Goal: Information Seeking & Learning: Find specific fact

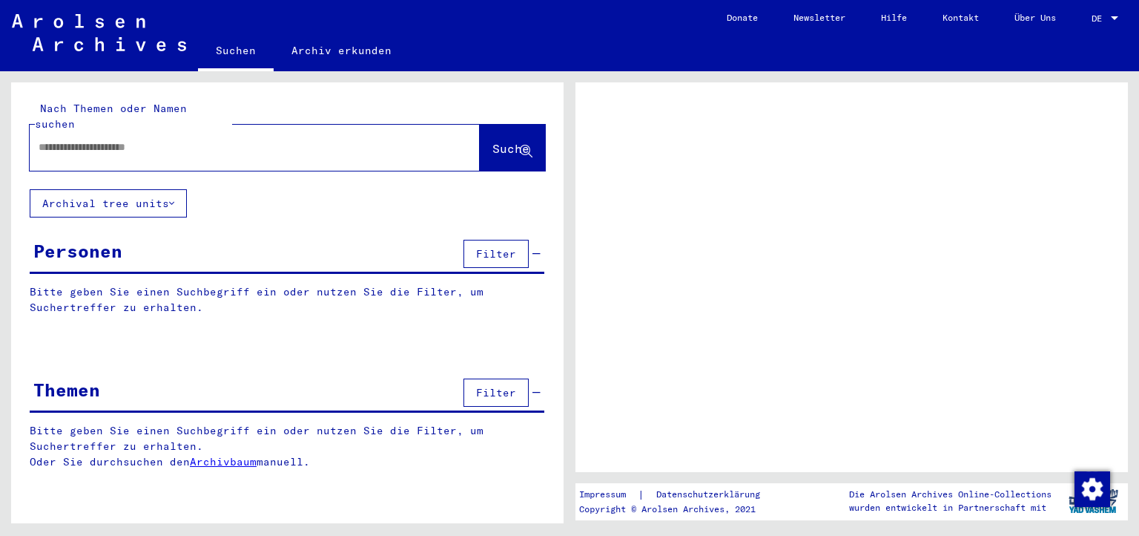
click at [96, 139] on input "text" at bounding box center [242, 147] width 406 height 16
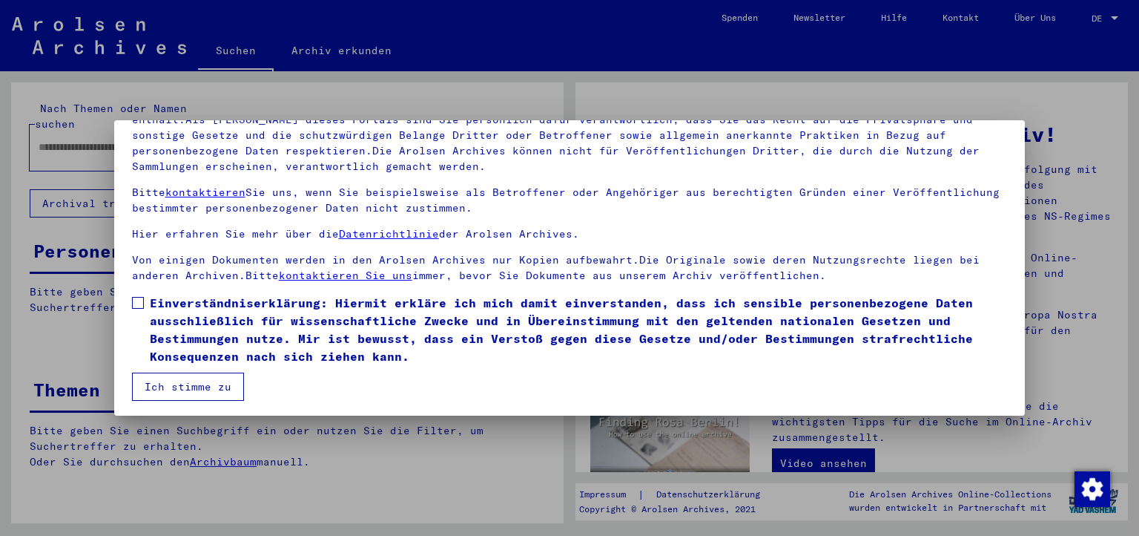
scroll to position [128, 0]
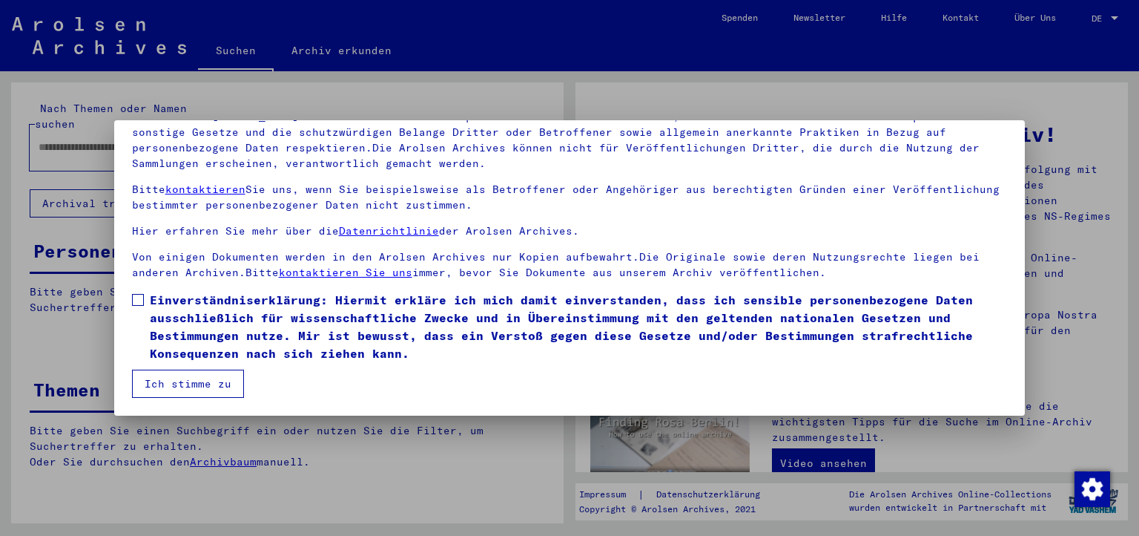
click at [133, 298] on span at bounding box center [138, 300] width 12 height 12
click at [174, 379] on button "Ich stimme zu" at bounding box center [188, 383] width 112 height 28
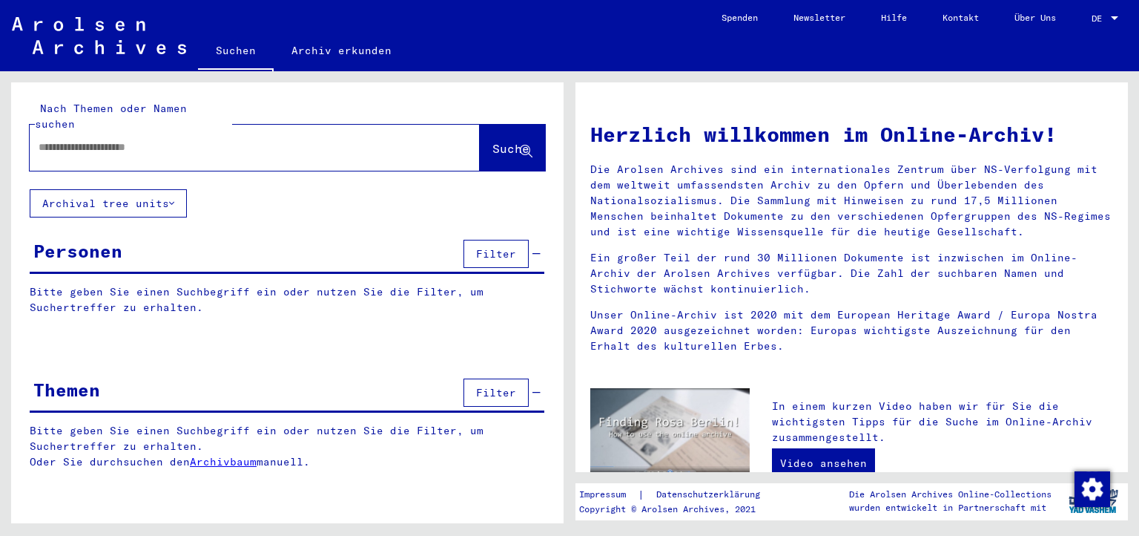
click at [127, 139] on input "text" at bounding box center [237, 147] width 397 height 16
click at [504, 141] on span "Suche" at bounding box center [511, 148] width 37 height 15
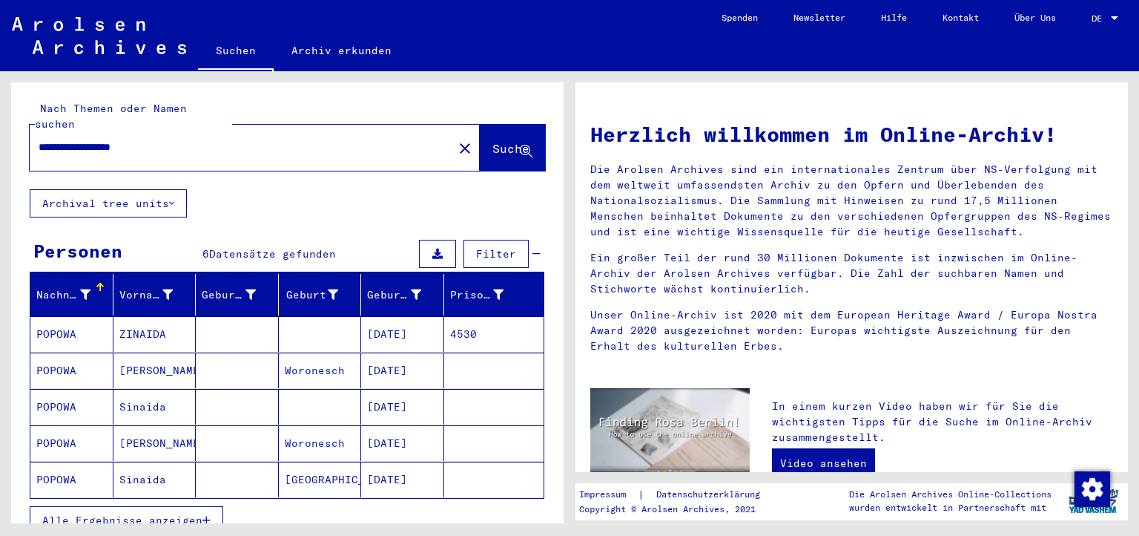
click at [474, 316] on mat-cell "4530" at bounding box center [494, 334] width 100 height 36
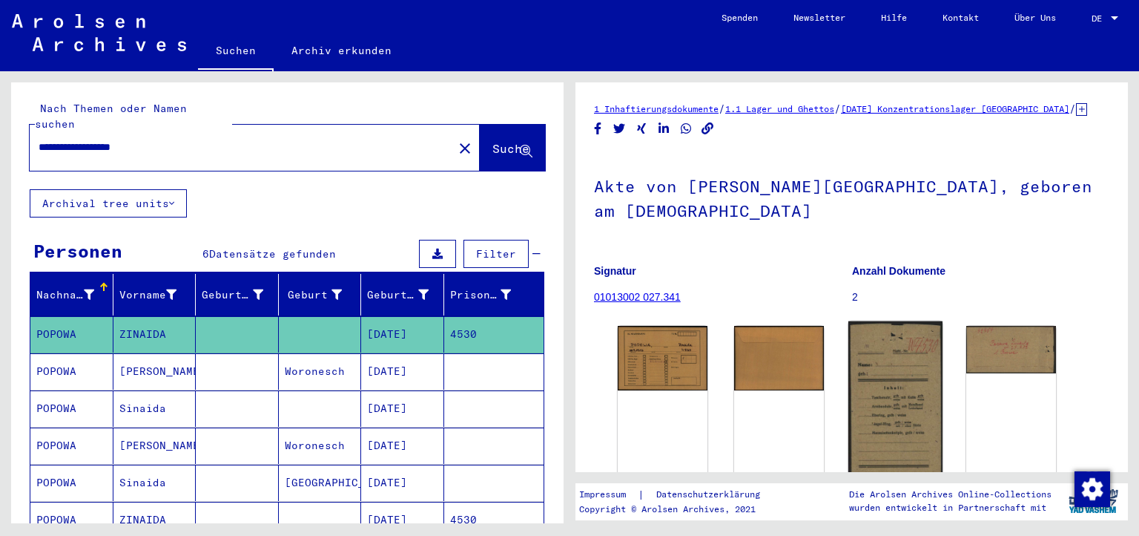
click at [887, 381] on img at bounding box center [895, 408] width 94 height 175
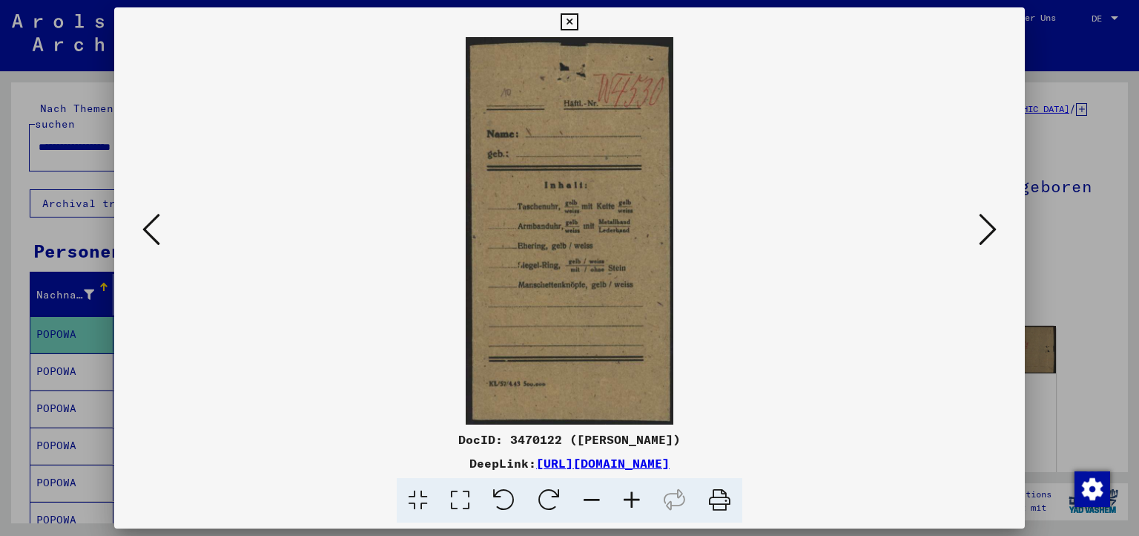
click at [481, 496] on icon at bounding box center [460, 500] width 42 height 45
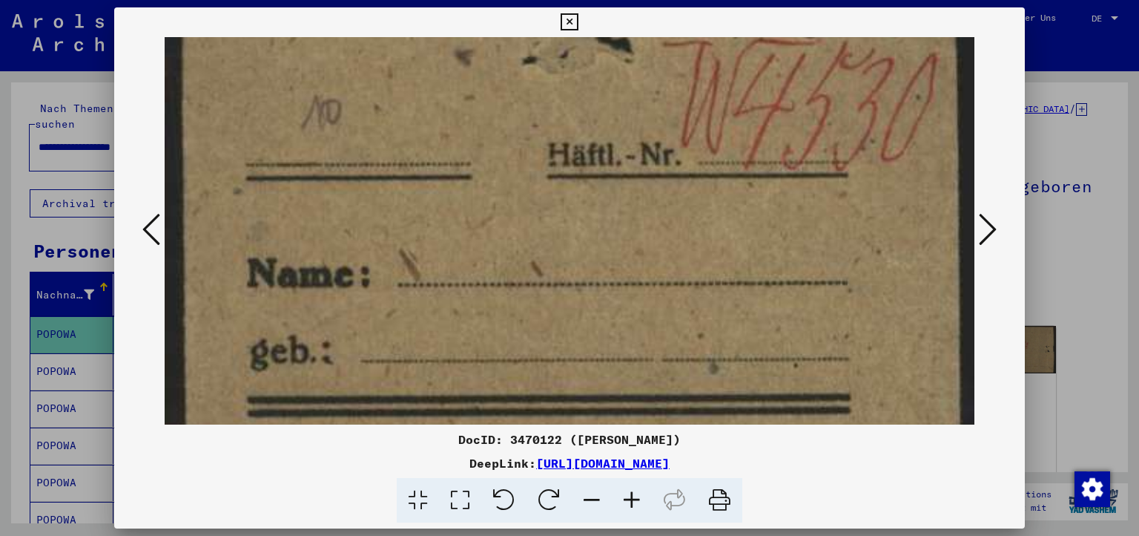
drag, startPoint x: 653, startPoint y: 338, endPoint x: 676, endPoint y: 213, distance: 127.4
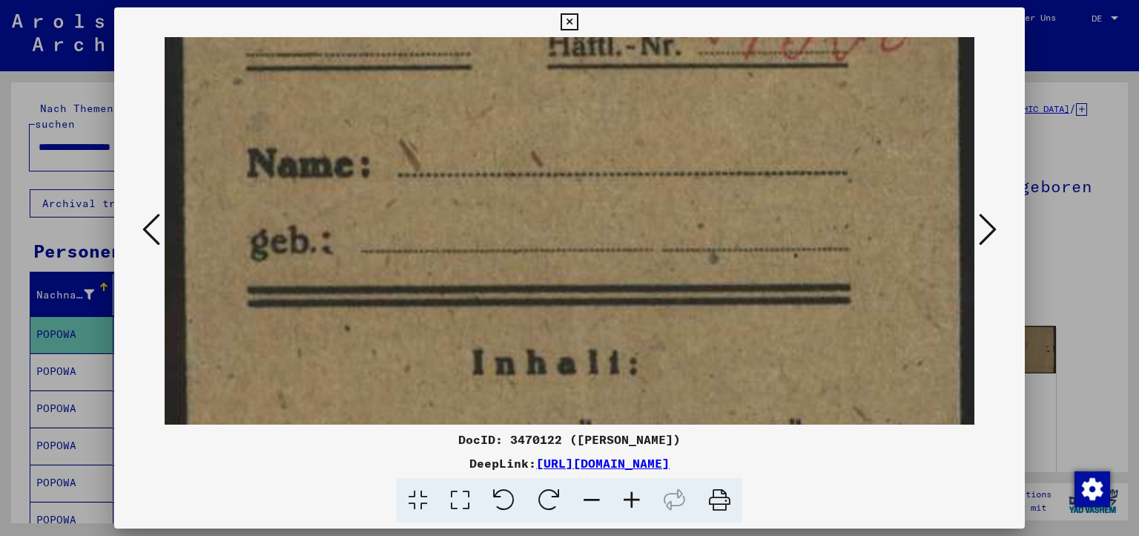
drag, startPoint x: 643, startPoint y: 364, endPoint x: 668, endPoint y: 200, distance: 165.7
click at [665, 214] on img at bounding box center [570, 540] width 811 height 1507
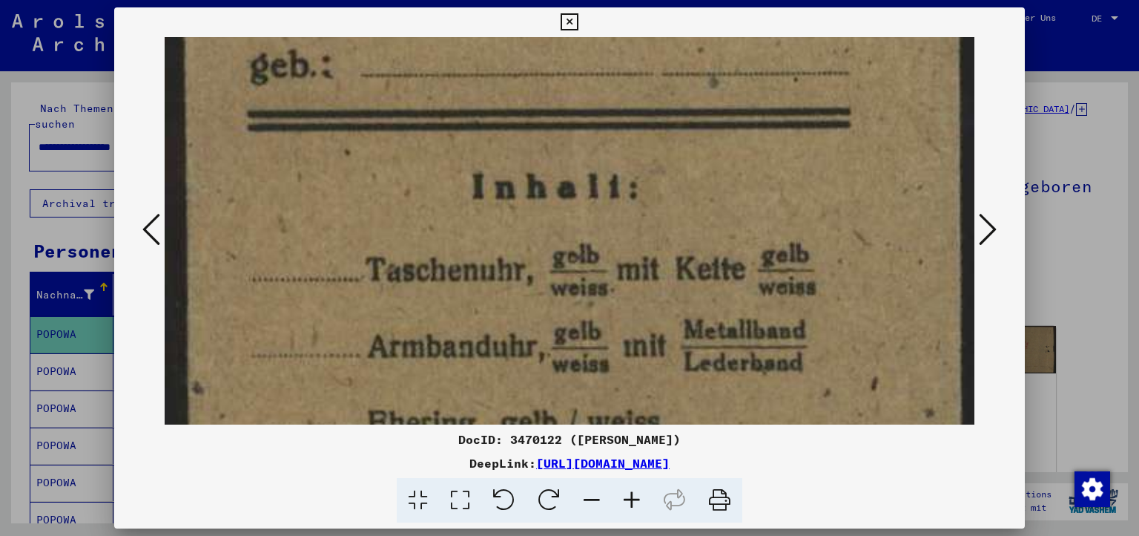
drag, startPoint x: 653, startPoint y: 292, endPoint x: 702, endPoint y: 154, distance: 146.6
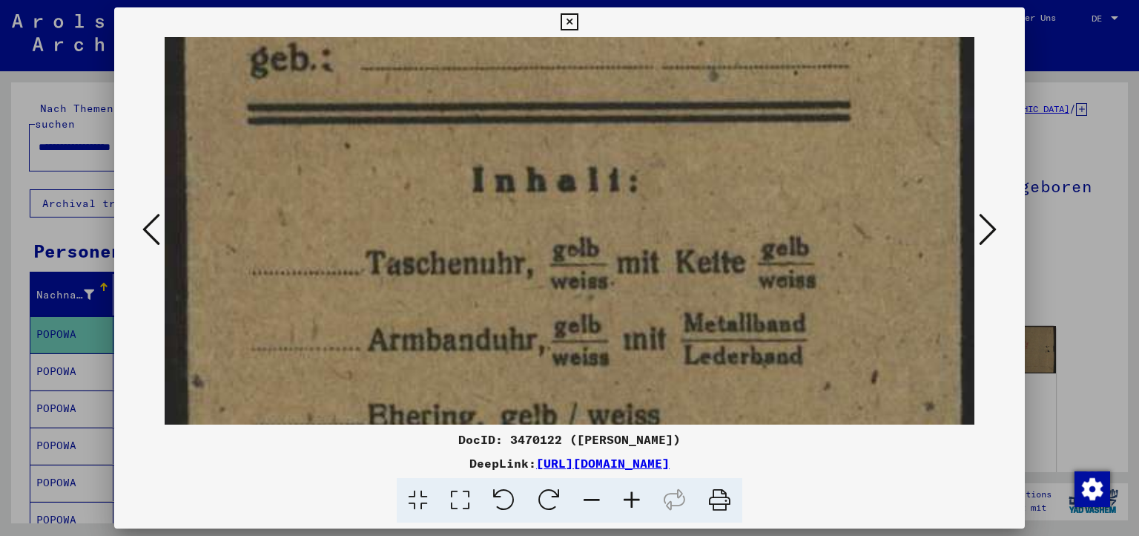
click at [689, 184] on img at bounding box center [570, 358] width 811 height 1507
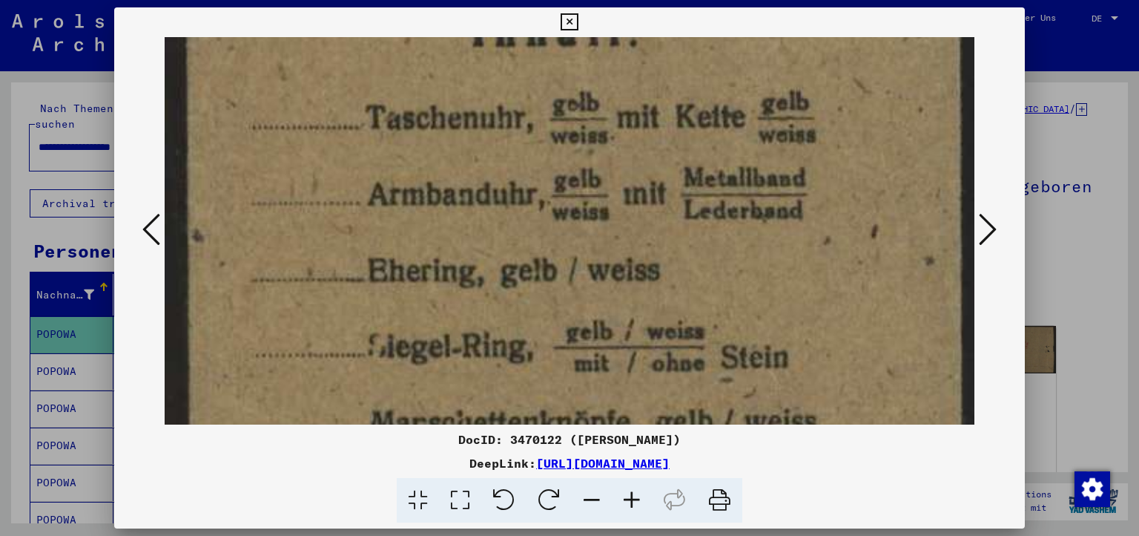
drag, startPoint x: 652, startPoint y: 346, endPoint x: 708, endPoint y: 231, distance: 127.4
click at [704, 189] on img at bounding box center [570, 212] width 811 height 1507
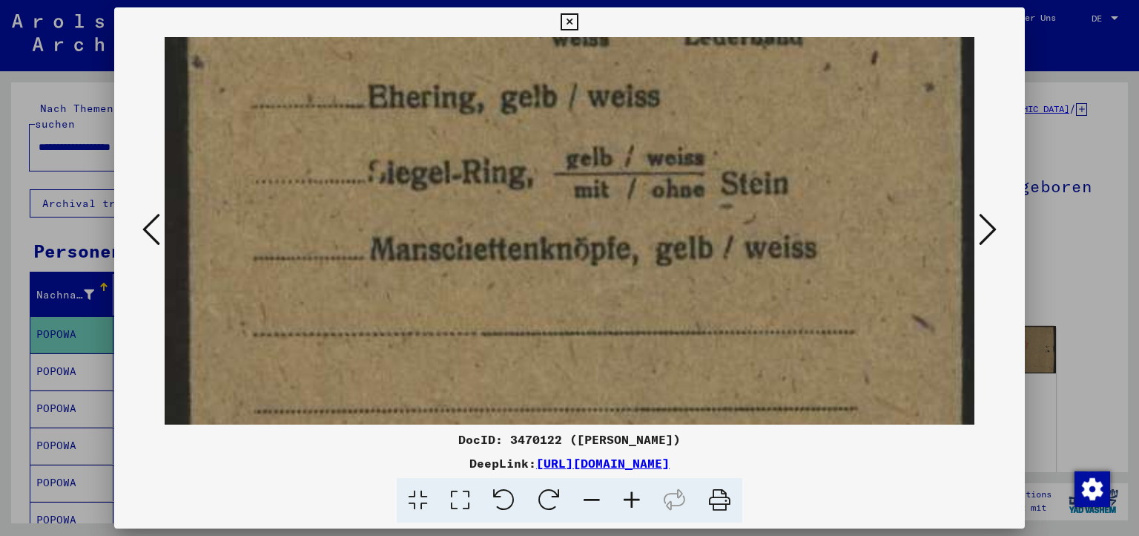
drag, startPoint x: 667, startPoint y: 344, endPoint x: 731, endPoint y: 157, distance: 198.4
click at [728, 167] on img at bounding box center [570, 39] width 811 height 1507
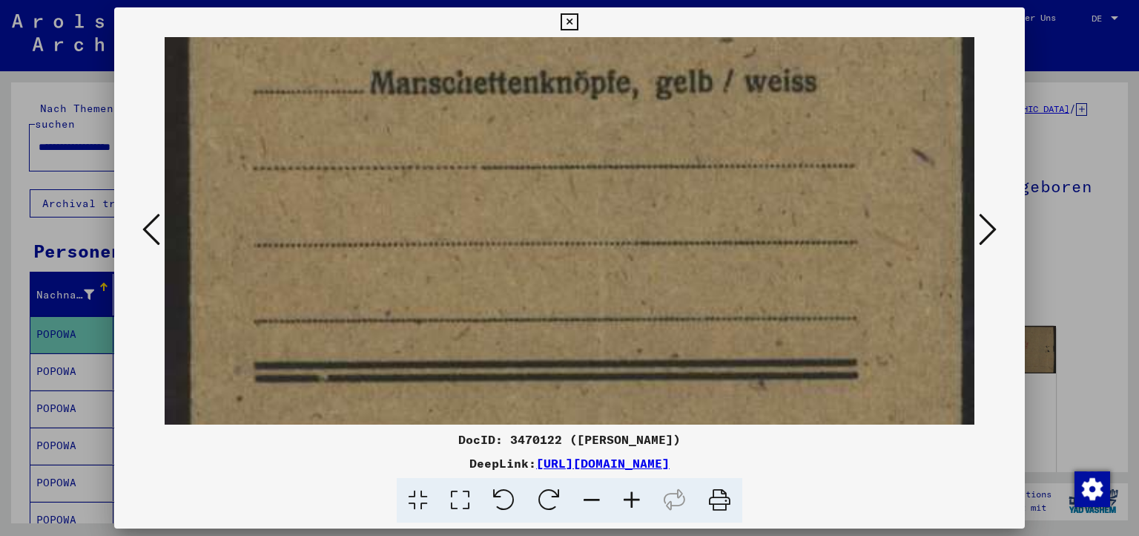
drag, startPoint x: 672, startPoint y: 311, endPoint x: 758, endPoint y: 103, distance: 224.8
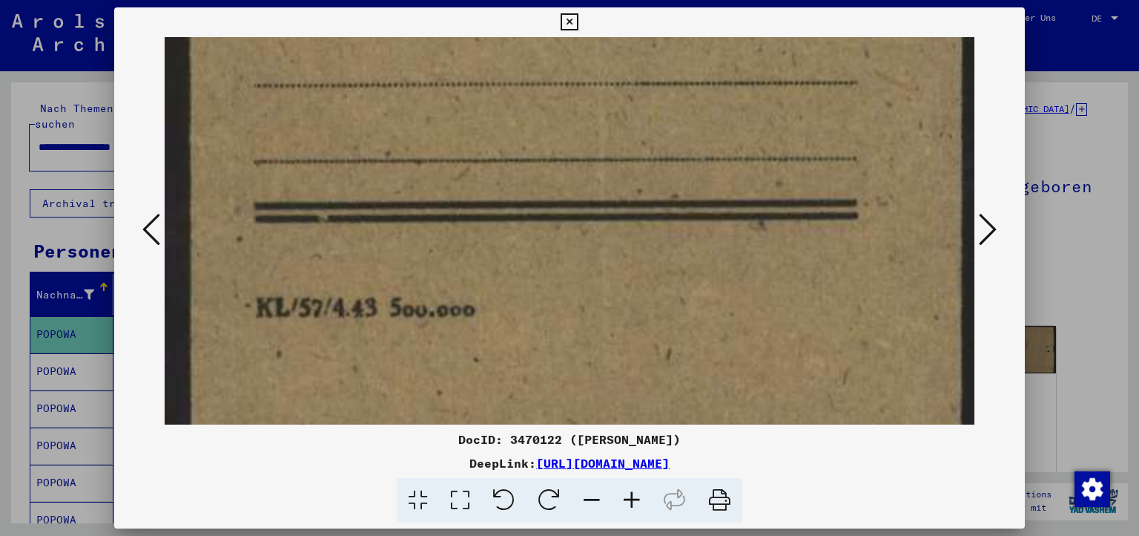
drag, startPoint x: 666, startPoint y: 289, endPoint x: 768, endPoint y: 72, distance: 239.6
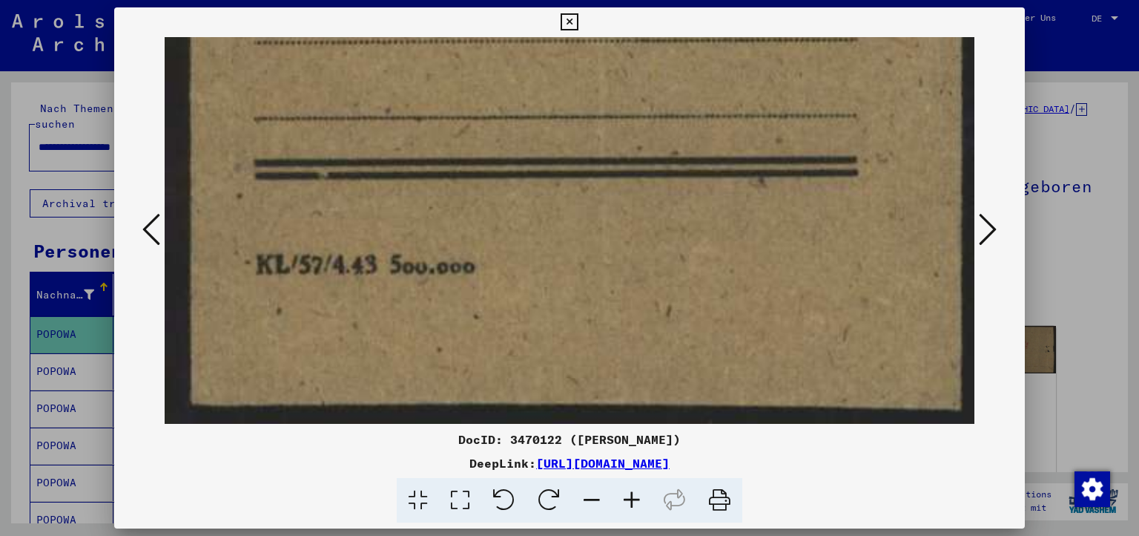
click at [1001, 233] on button at bounding box center [988, 230] width 27 height 42
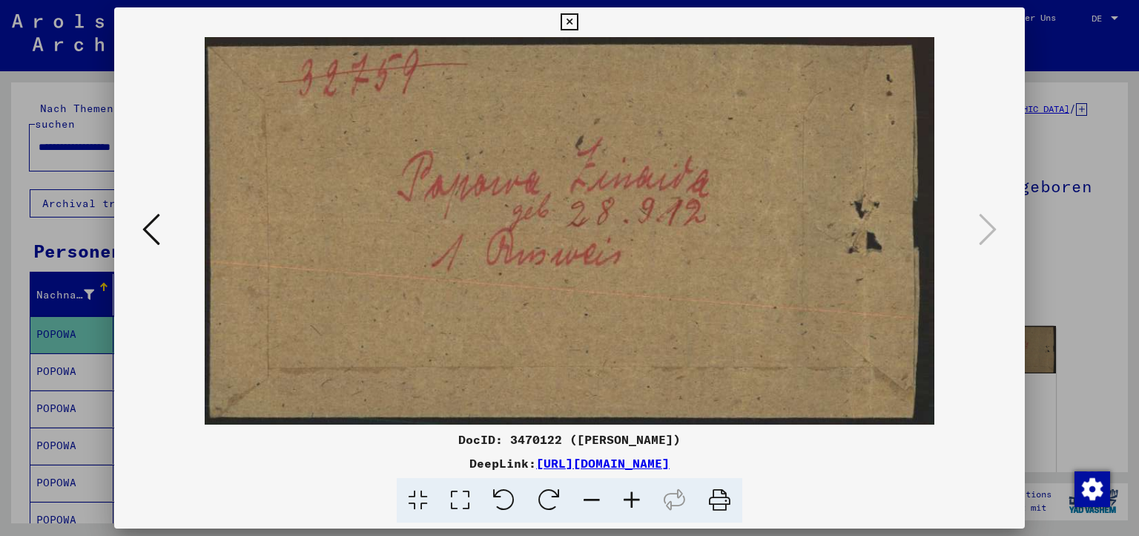
scroll to position [0, 0]
drag, startPoint x: 728, startPoint y: 228, endPoint x: 729, endPoint y: 245, distance: 16.3
click at [729, 245] on img at bounding box center [570, 230] width 811 height 387
click at [578, 31] on icon at bounding box center [569, 22] width 17 height 18
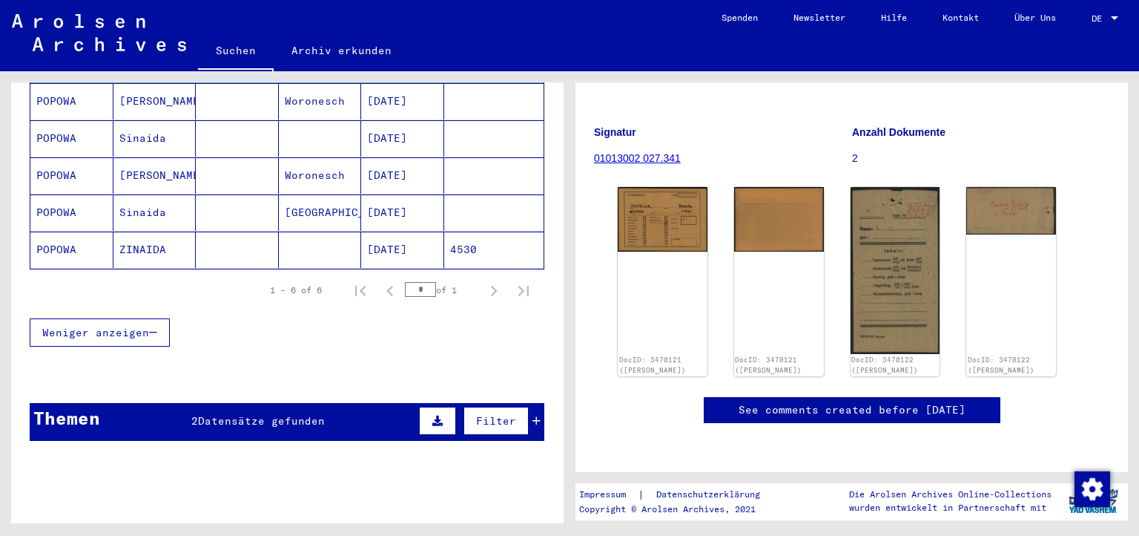
scroll to position [273, 0]
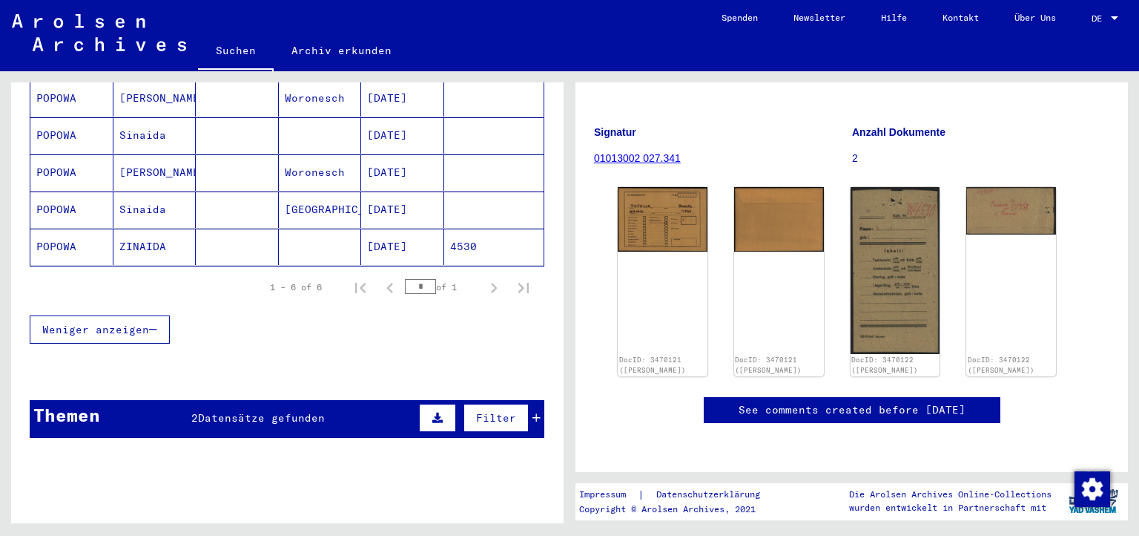
click at [230, 411] on span "Datensätze gefunden" at bounding box center [261, 417] width 127 height 13
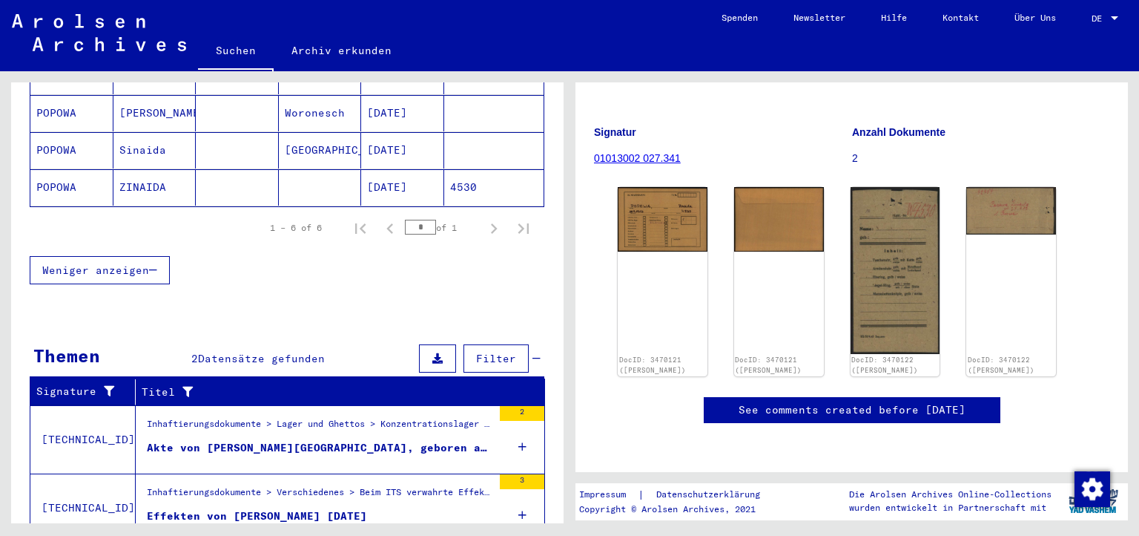
scroll to position [362, 0]
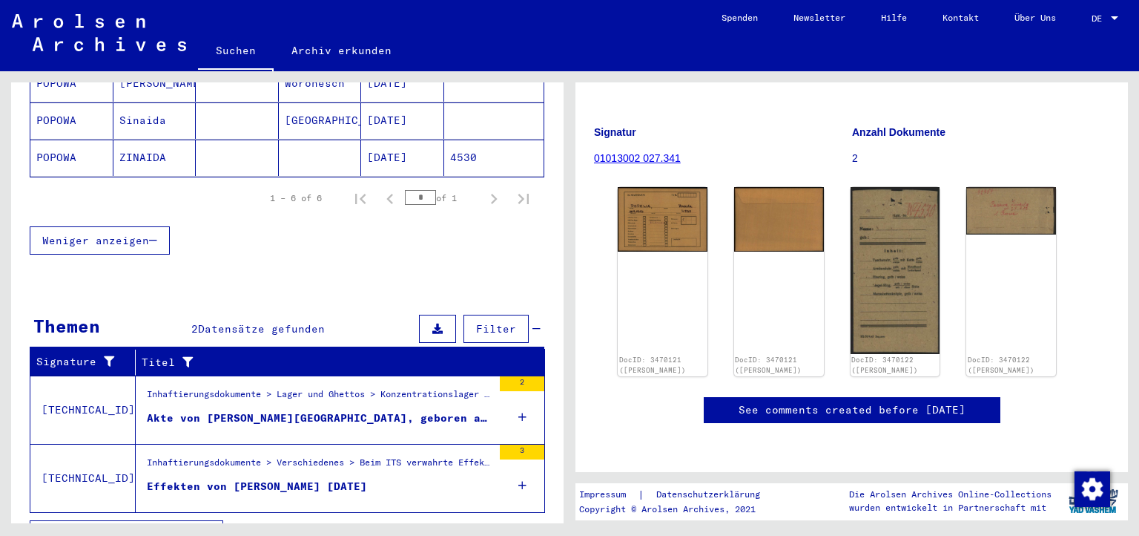
click at [309, 478] on div "Effekten von [PERSON_NAME] [DATE]" at bounding box center [257, 486] width 220 height 16
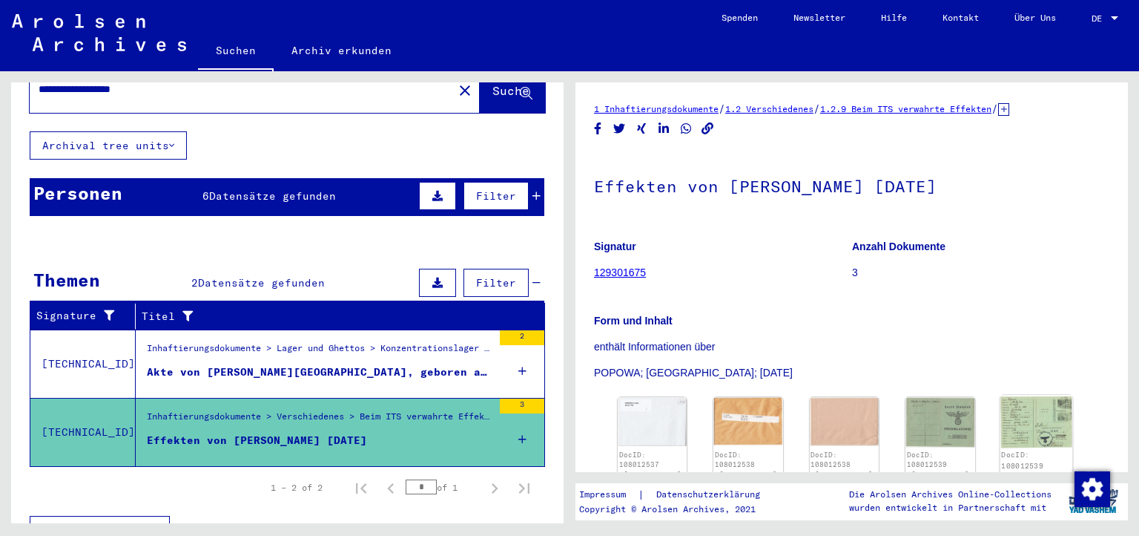
click at [1025, 397] on img at bounding box center [1036, 421] width 73 height 53
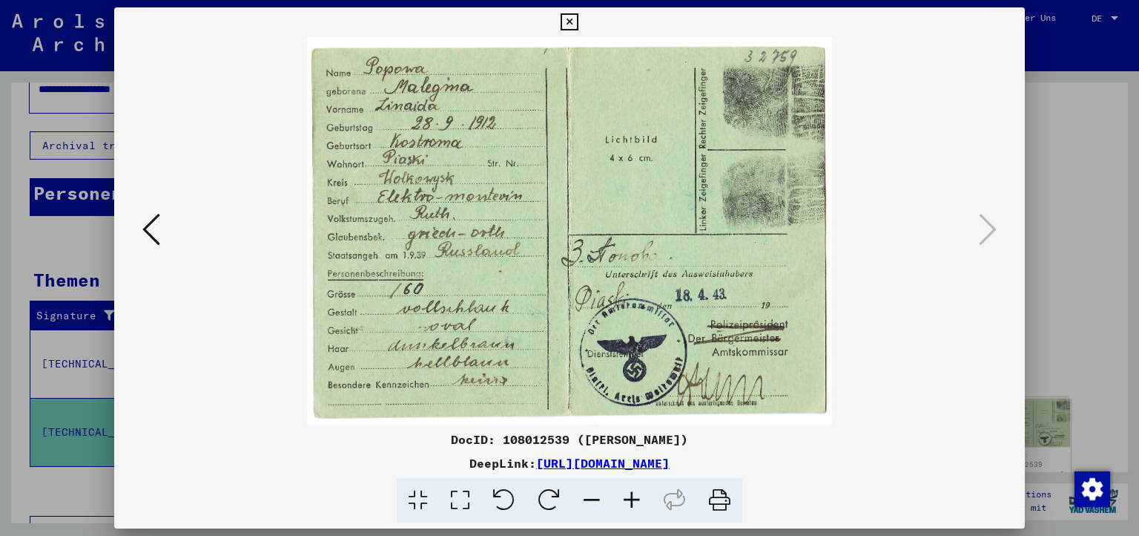
click at [142, 232] on icon at bounding box center [151, 229] width 18 height 36
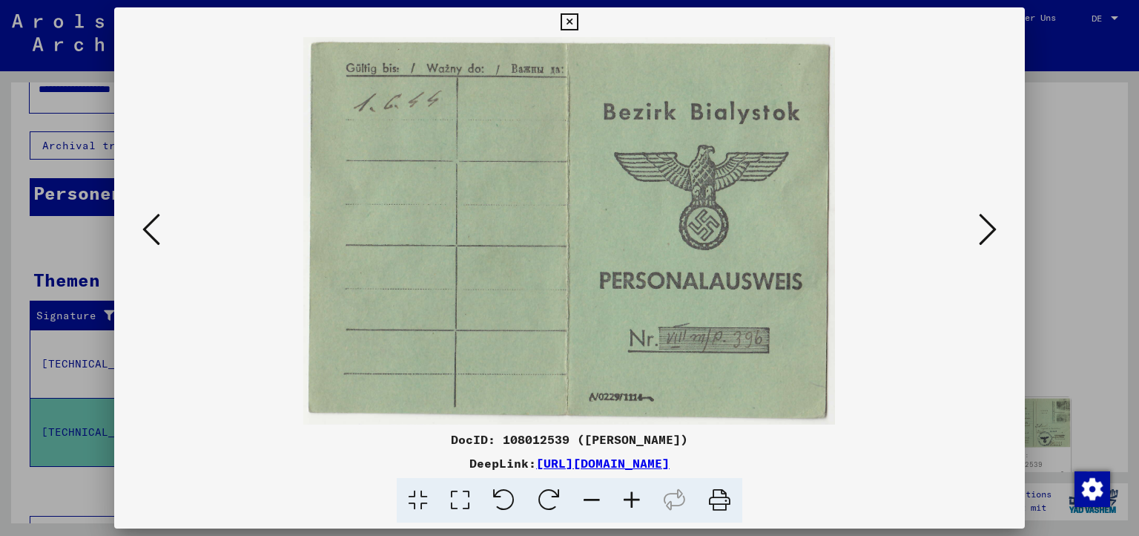
click at [142, 232] on icon at bounding box center [151, 229] width 18 height 36
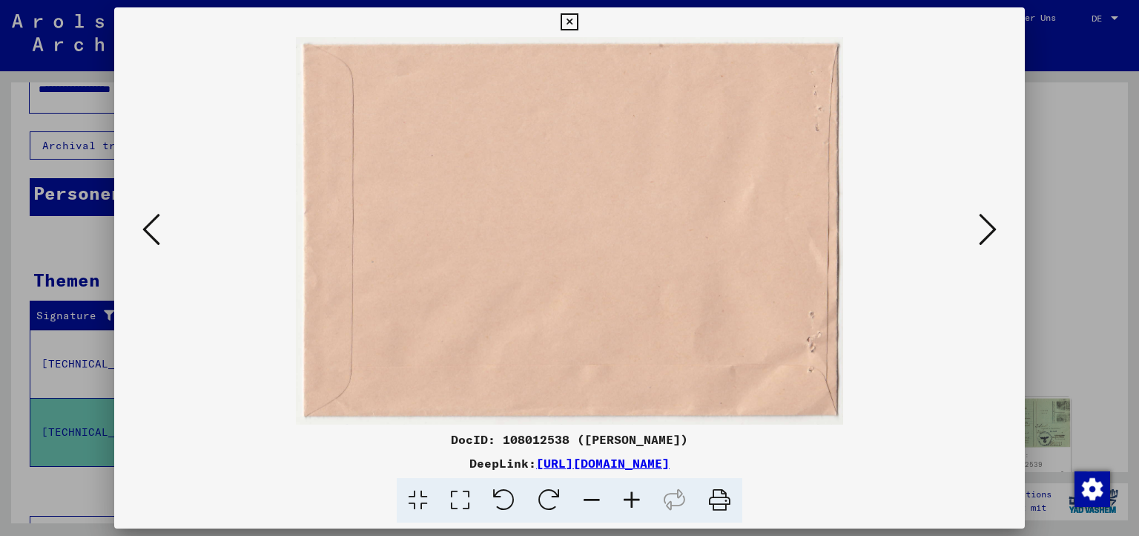
click at [142, 232] on icon at bounding box center [151, 229] width 18 height 36
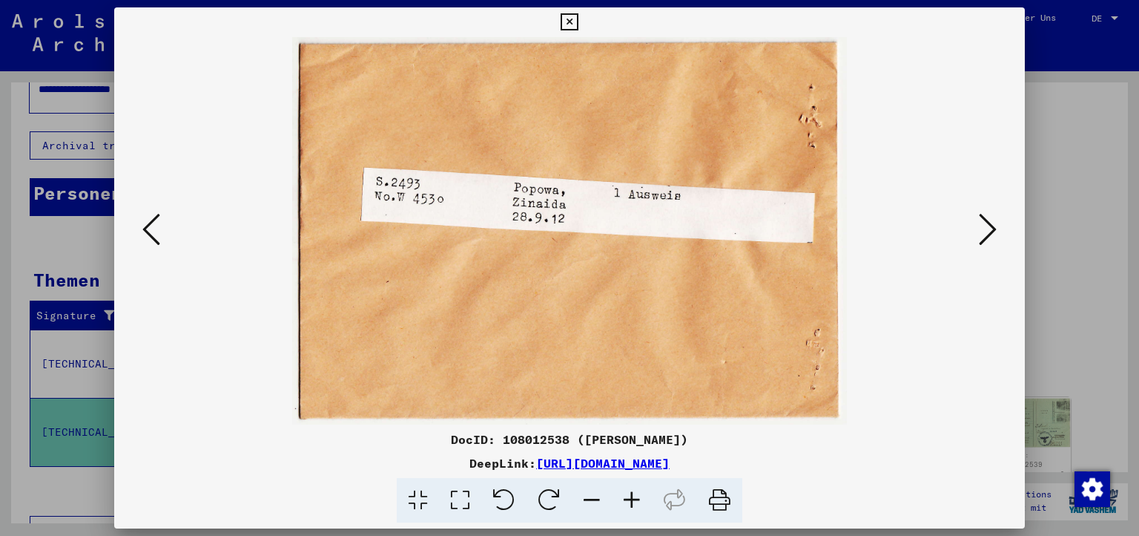
click at [578, 31] on icon at bounding box center [569, 22] width 17 height 18
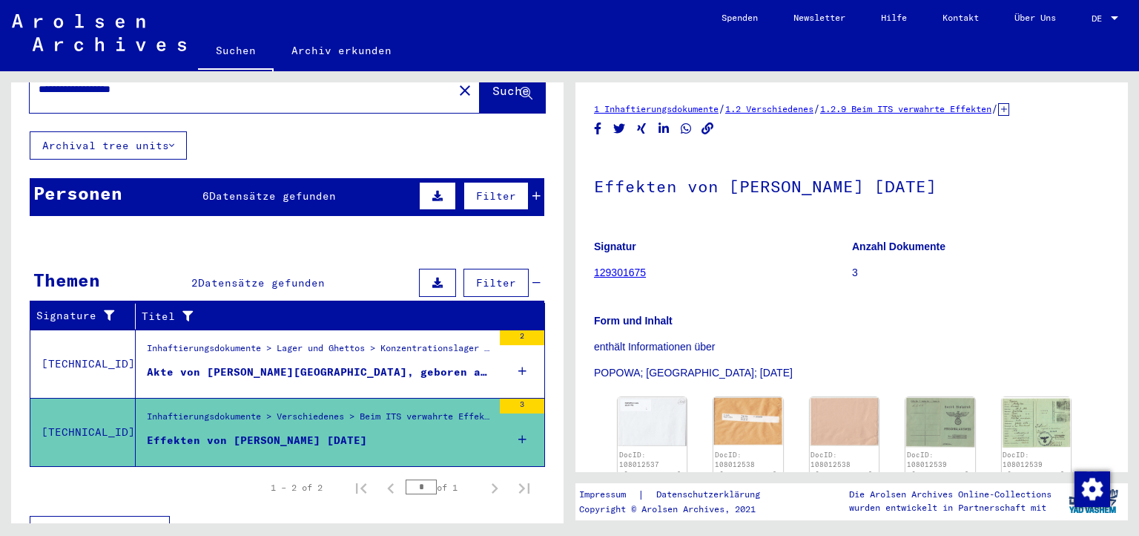
click at [289, 364] on div "Akte von [PERSON_NAME][GEOGRAPHIC_DATA], geboren am [DEMOGRAPHIC_DATA]" at bounding box center [320, 372] width 346 height 16
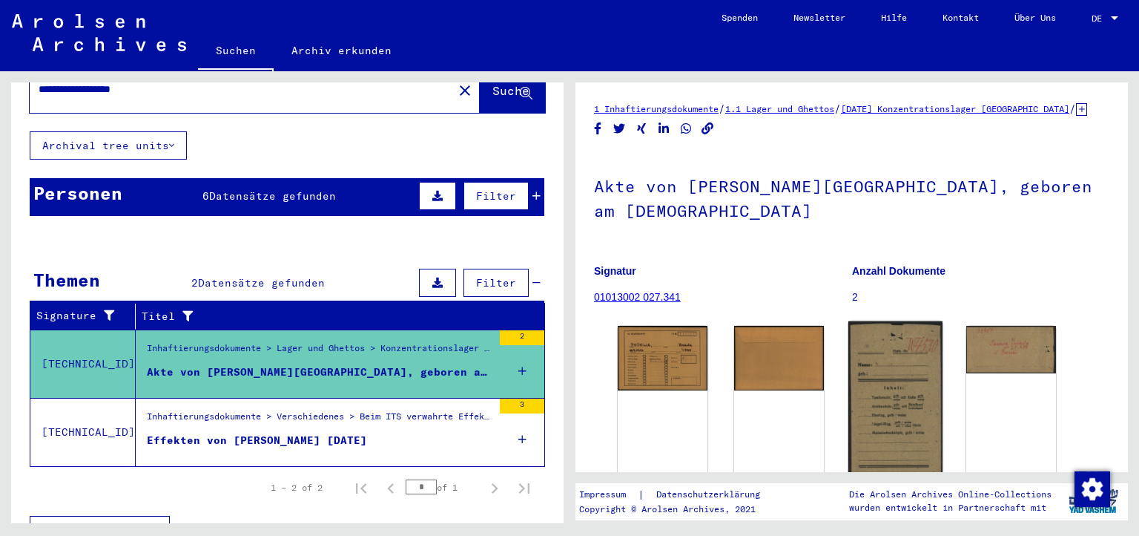
click at [884, 361] on img at bounding box center [895, 408] width 94 height 175
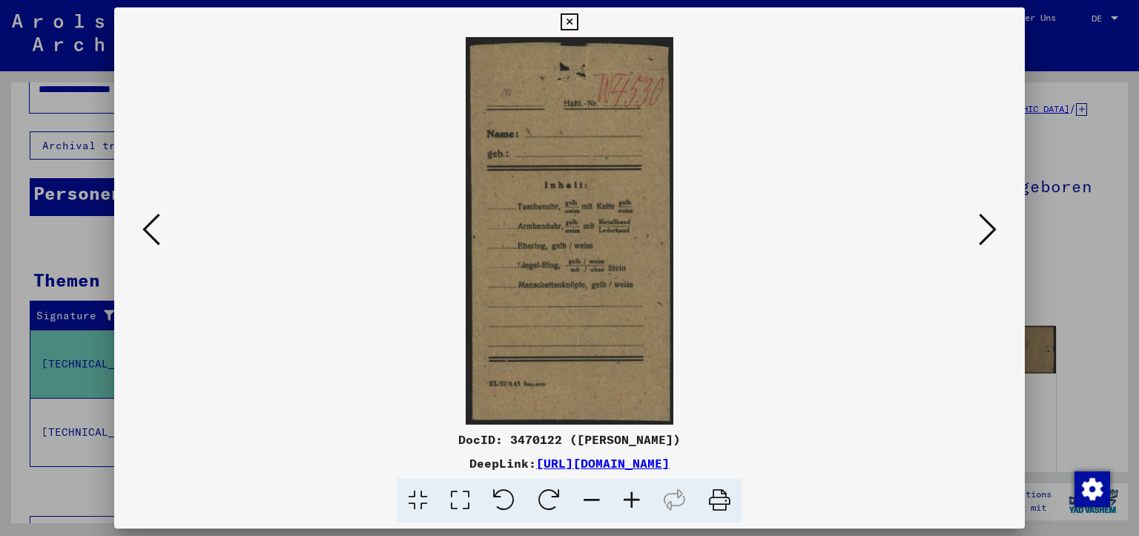
click at [997, 236] on icon at bounding box center [988, 229] width 18 height 36
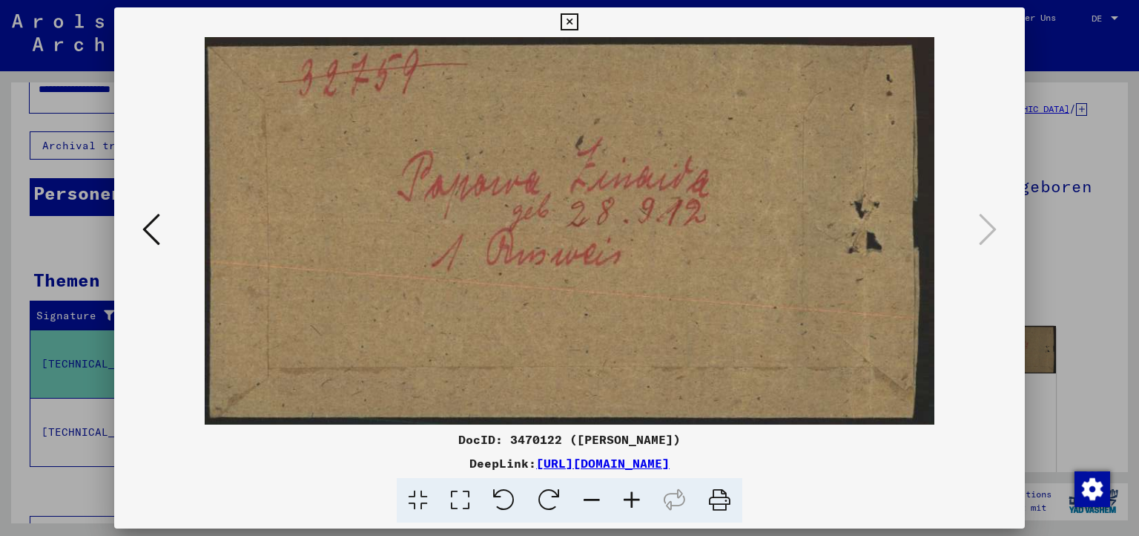
click at [578, 31] on icon at bounding box center [569, 22] width 17 height 18
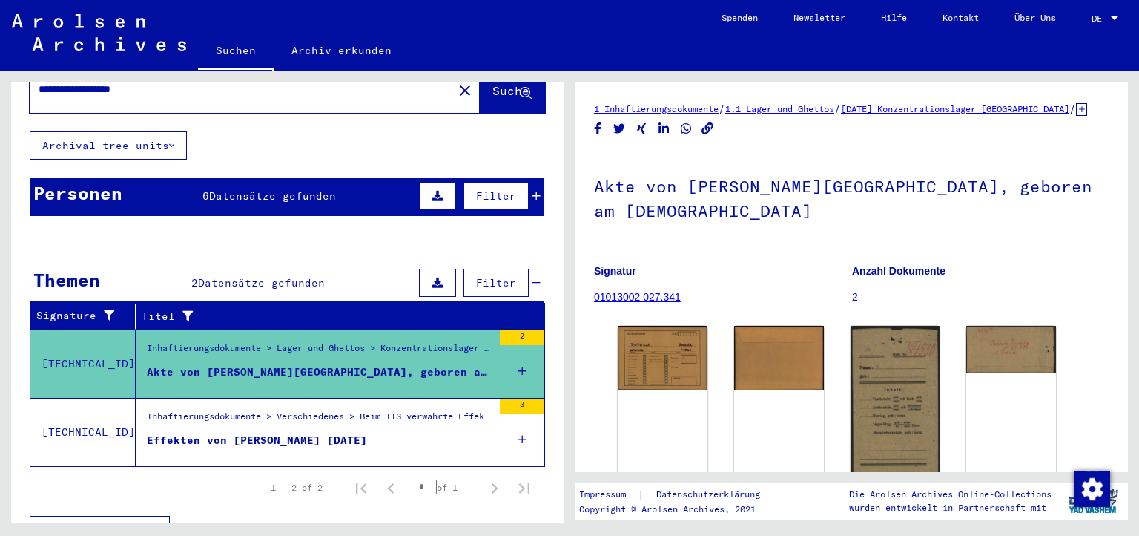
click at [311, 189] on span "Datensätze gefunden" at bounding box center [272, 195] width 127 height 13
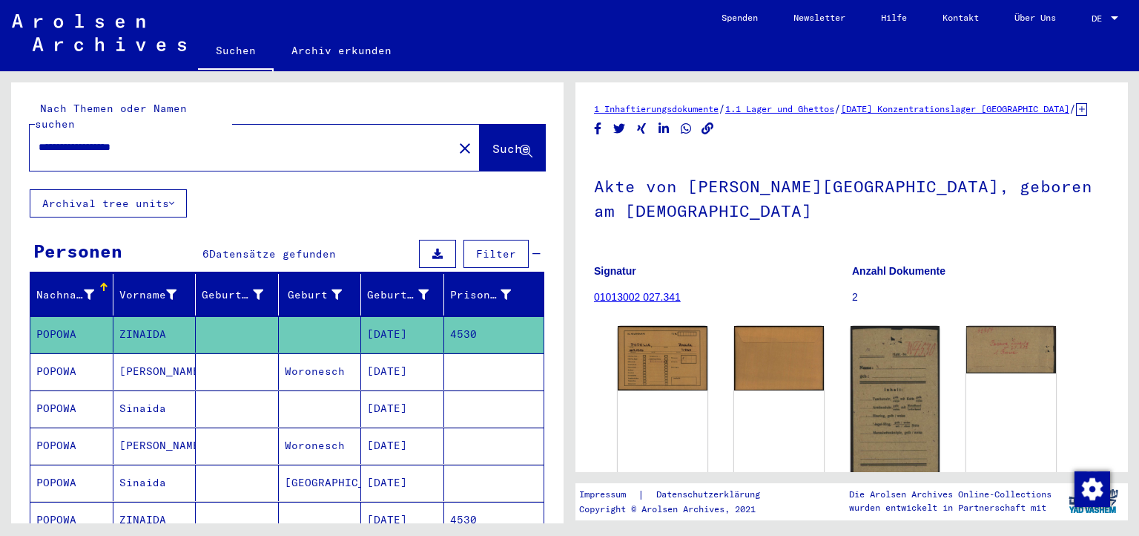
drag, startPoint x: 227, startPoint y: 112, endPoint x: 0, endPoint y: 111, distance: 227.0
click at [39, 139] on input "**********" at bounding box center [242, 147] width 406 height 16
paste input "text"
click at [97, 139] on input "**********" at bounding box center [242, 147] width 406 height 16
click at [149, 139] on input "**********" at bounding box center [242, 147] width 406 height 16
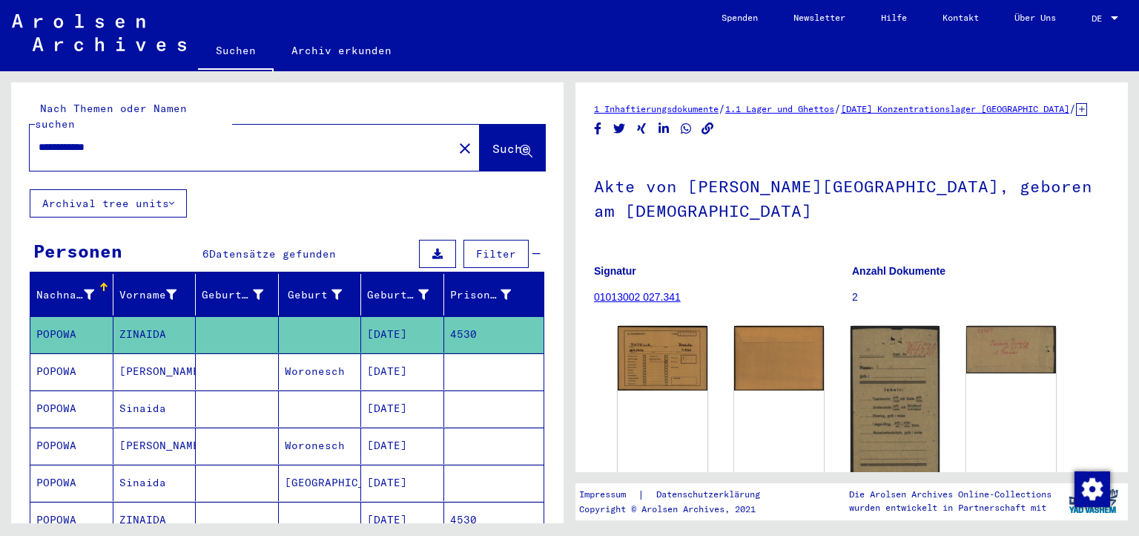
paste input "*******"
click at [488, 125] on button "Suche" at bounding box center [512, 148] width 65 height 46
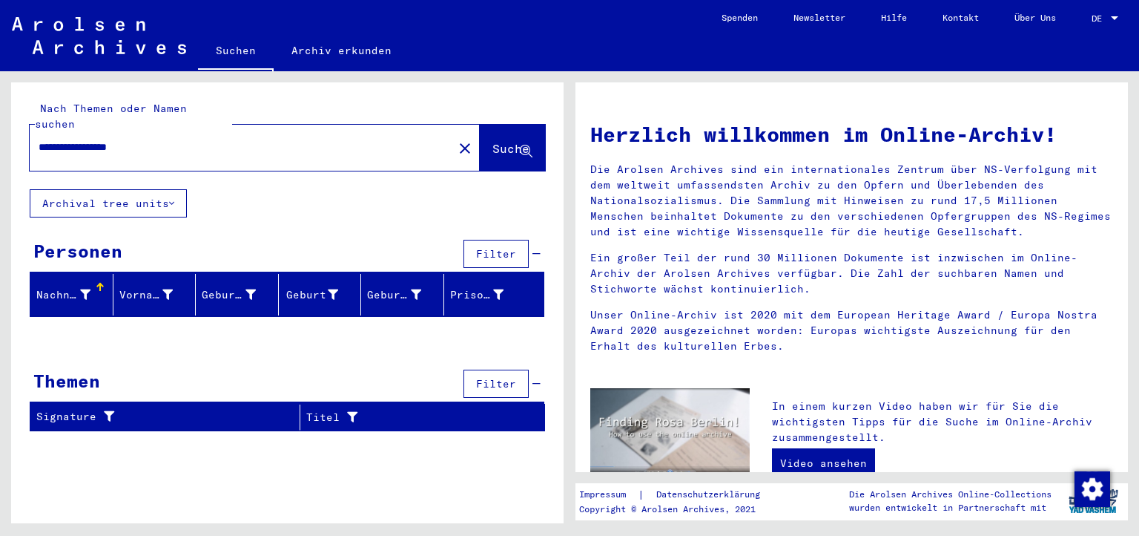
click at [191, 139] on input "**********" at bounding box center [237, 147] width 397 height 16
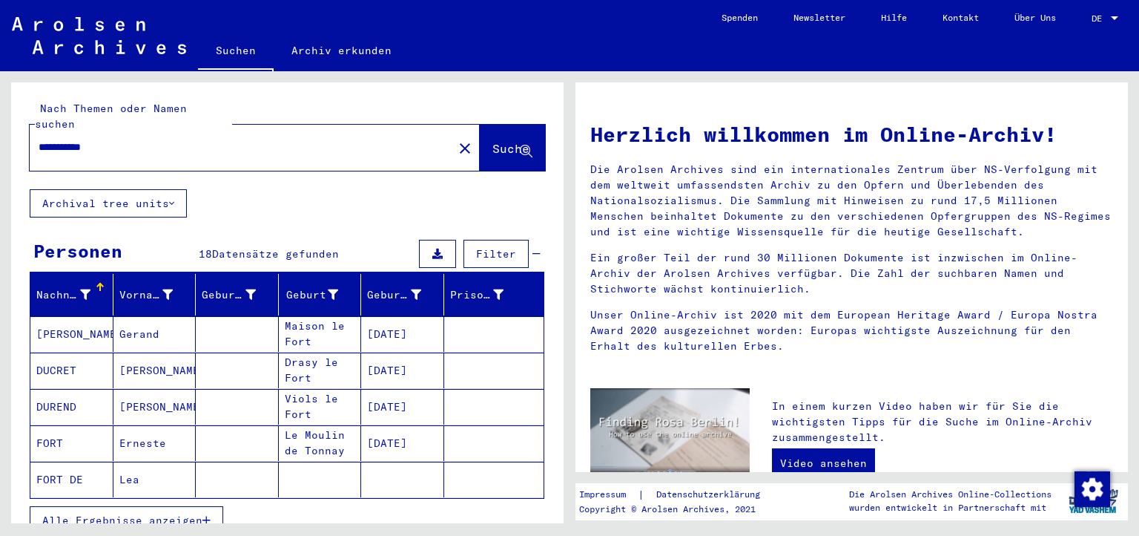
click at [144, 461] on mat-cell "Lea" at bounding box center [154, 479] width 83 height 36
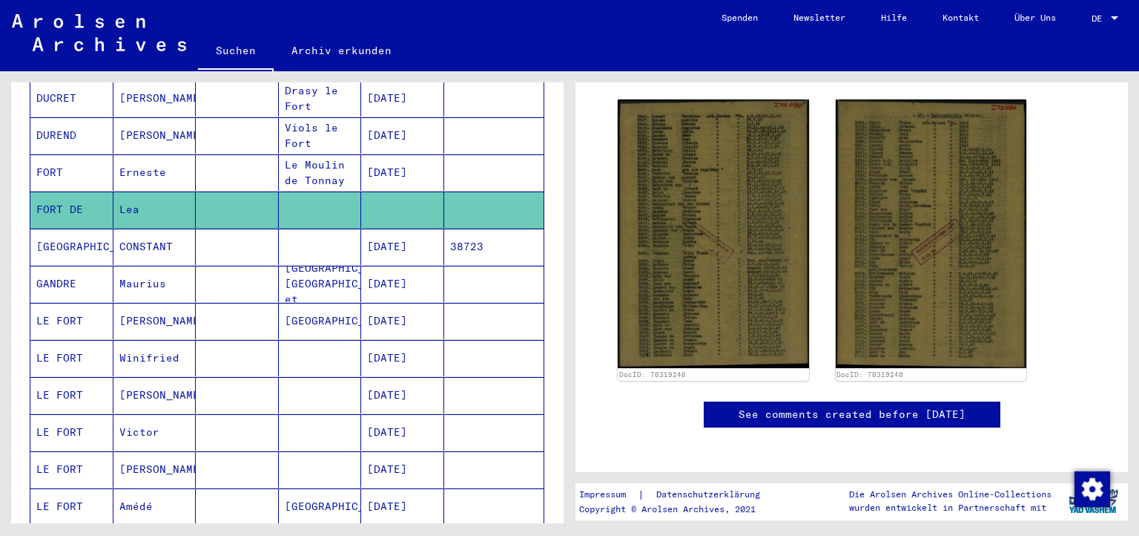
scroll to position [546, 0]
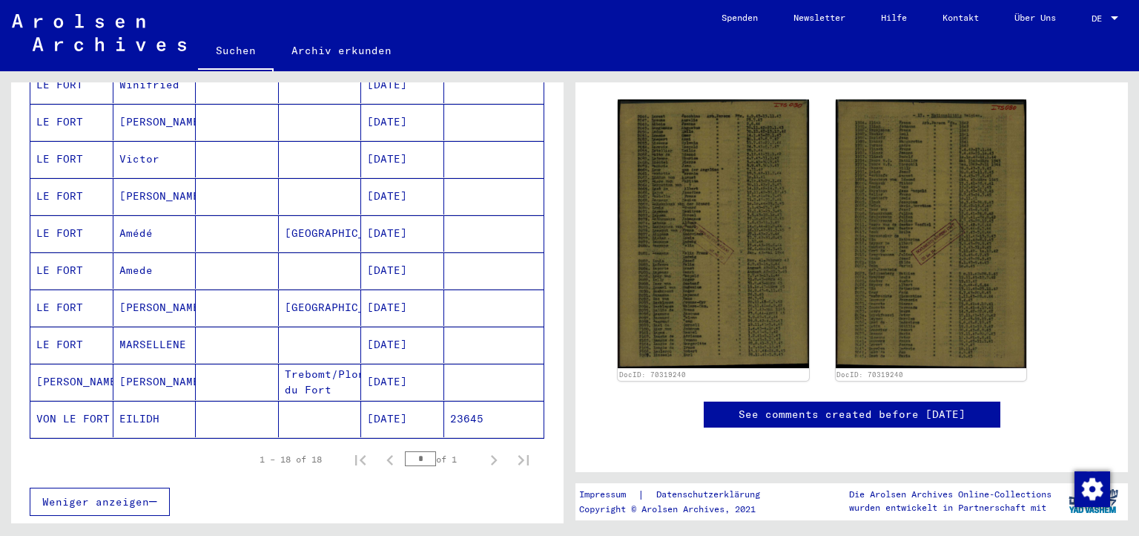
click at [134, 401] on mat-cell "EILIDH" at bounding box center [154, 419] width 83 height 36
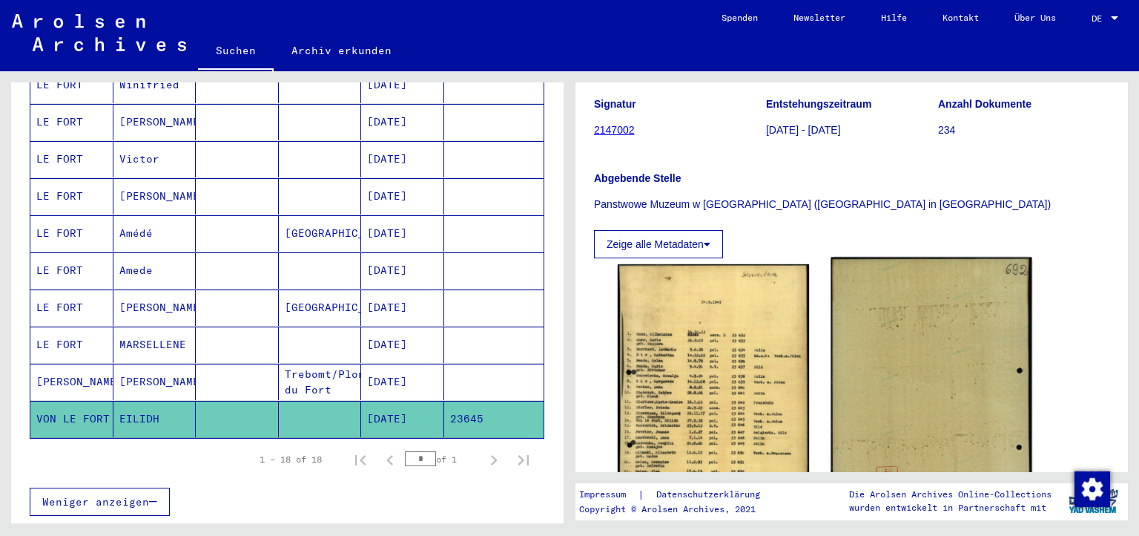
scroll to position [273, 0]
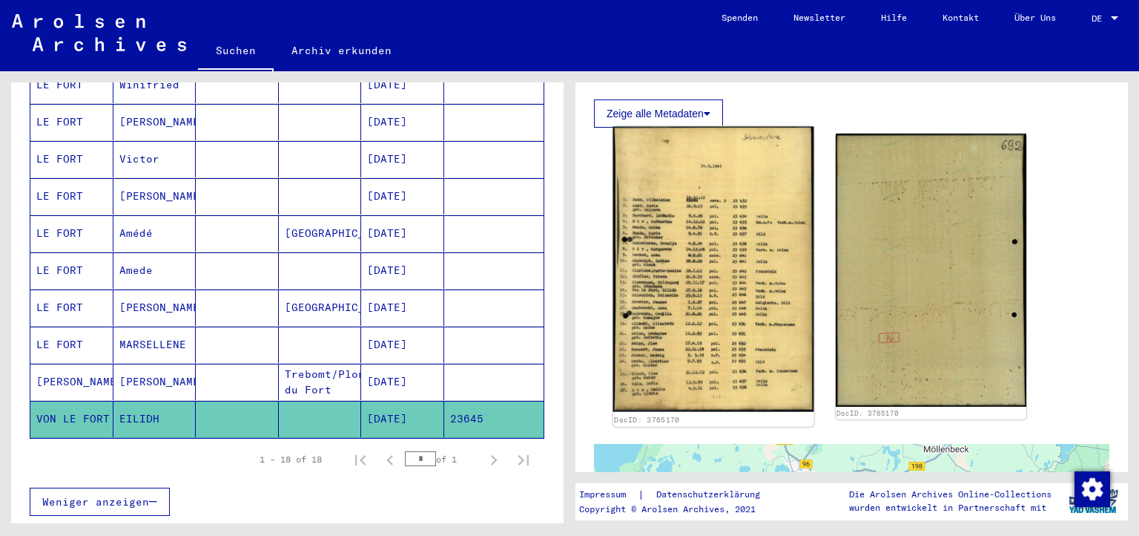
click at [707, 304] on img at bounding box center [713, 270] width 200 height 286
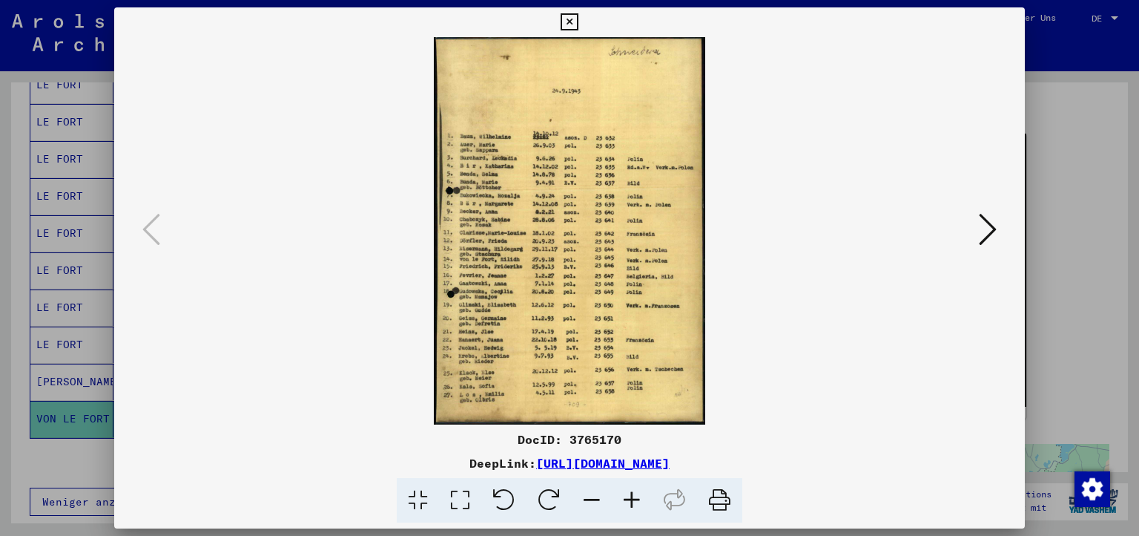
click at [481, 498] on icon at bounding box center [460, 500] width 42 height 45
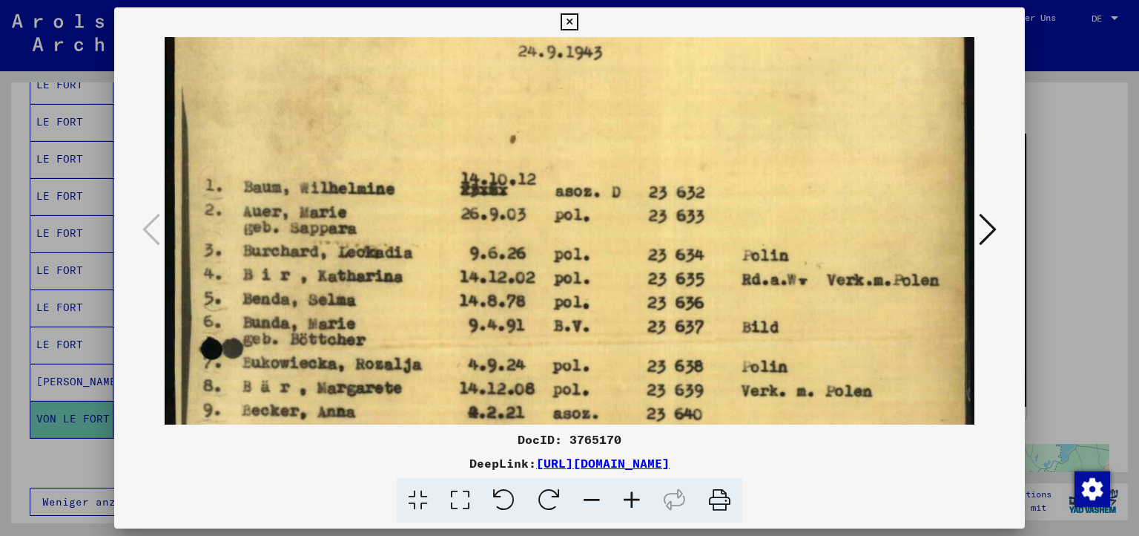
drag, startPoint x: 690, startPoint y: 352, endPoint x: 748, endPoint y: 206, distance: 156.7
click at [748, 206] on img at bounding box center [570, 468] width 811 height 1153
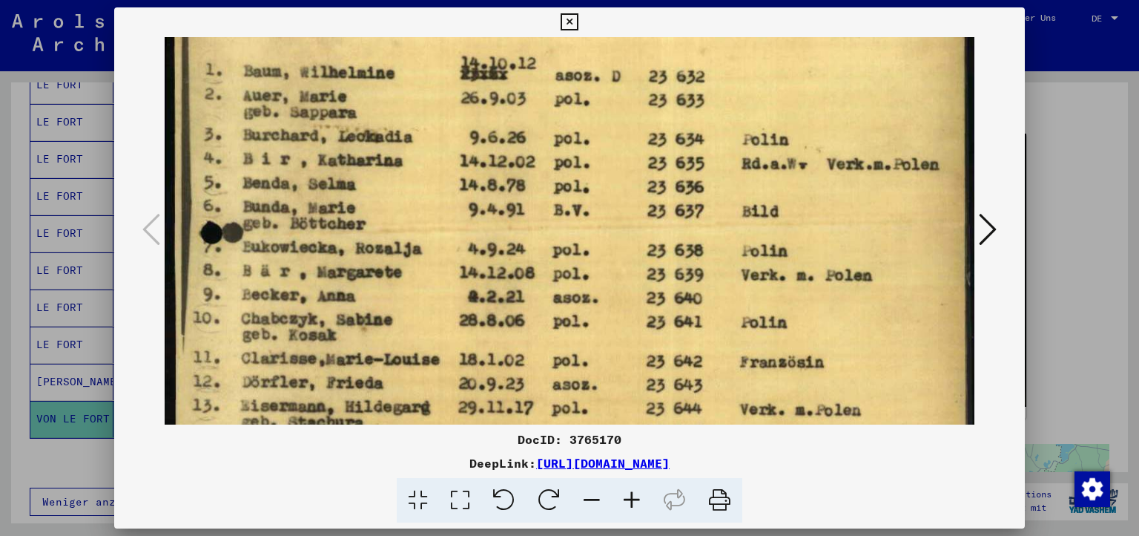
drag, startPoint x: 733, startPoint y: 297, endPoint x: 761, endPoint y: 186, distance: 114.8
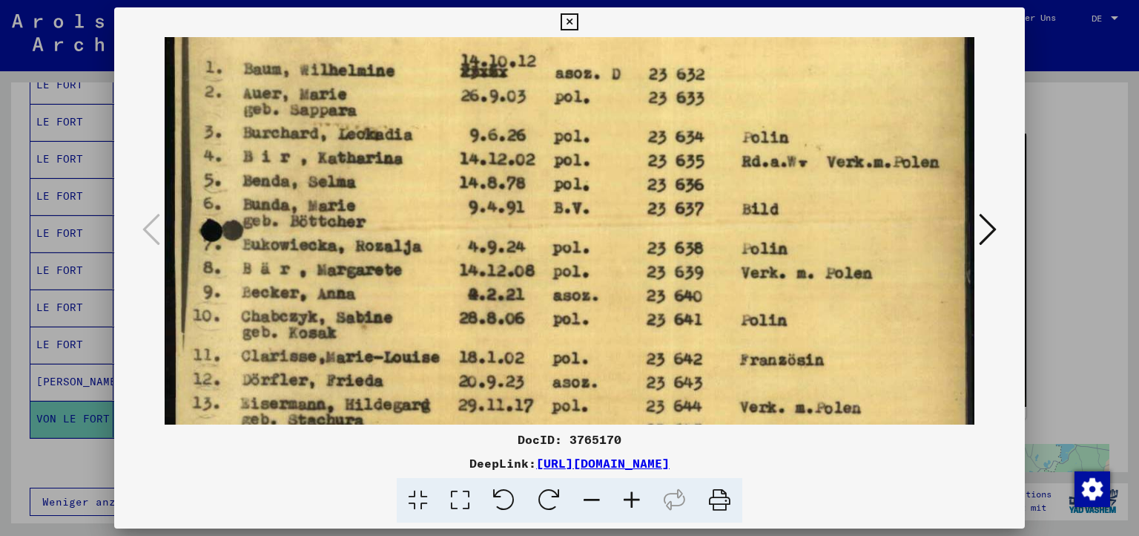
click at [759, 195] on img at bounding box center [570, 350] width 811 height 1153
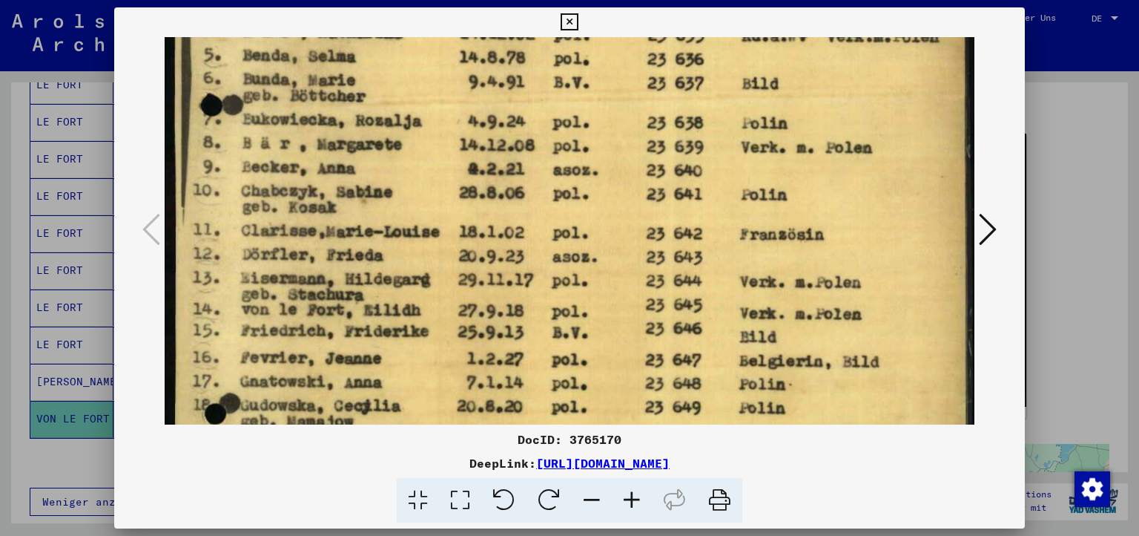
drag, startPoint x: 739, startPoint y: 250, endPoint x: 768, endPoint y: 153, distance: 101.6
click at [766, 165] on img at bounding box center [570, 224] width 811 height 1153
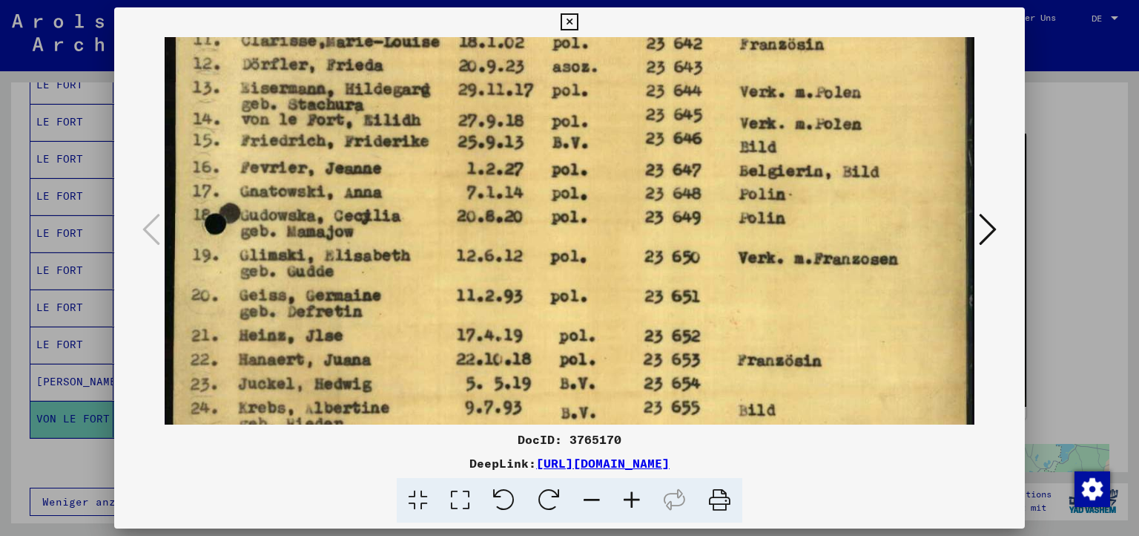
drag, startPoint x: 722, startPoint y: 274, endPoint x: 750, endPoint y: 126, distance: 150.3
click at [743, 108] on img at bounding box center [570, 35] width 811 height 1153
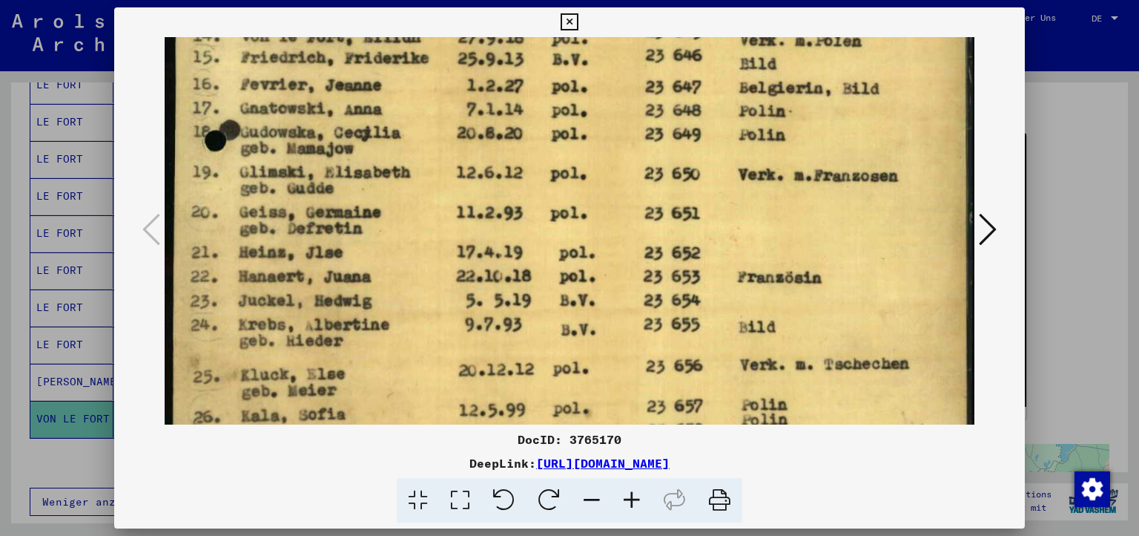
drag, startPoint x: 724, startPoint y: 225, endPoint x: 732, endPoint y: 135, distance: 90.9
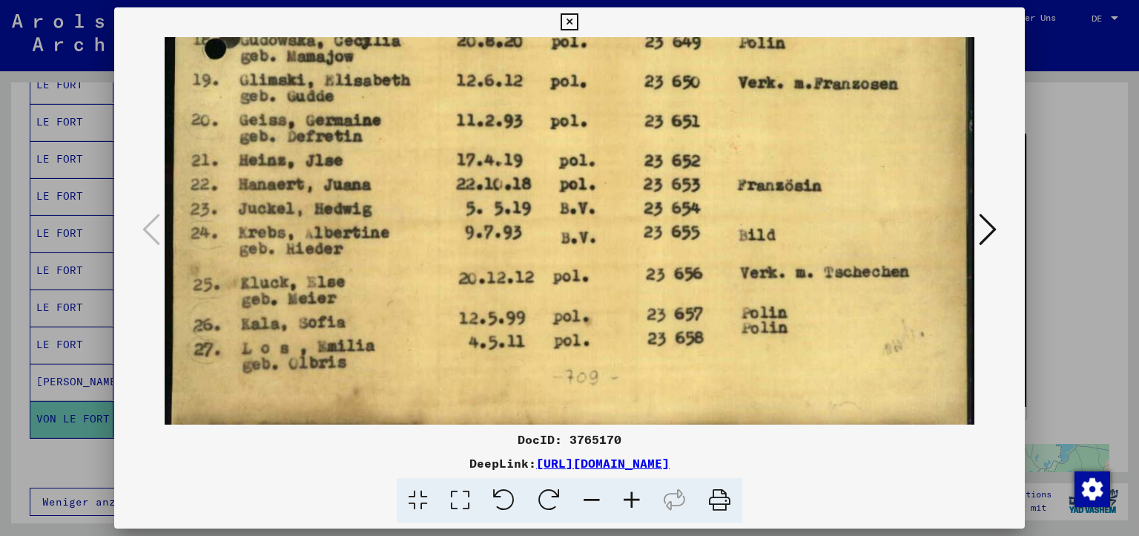
drag, startPoint x: 731, startPoint y: 188, endPoint x: 719, endPoint y: 119, distance: 70.1
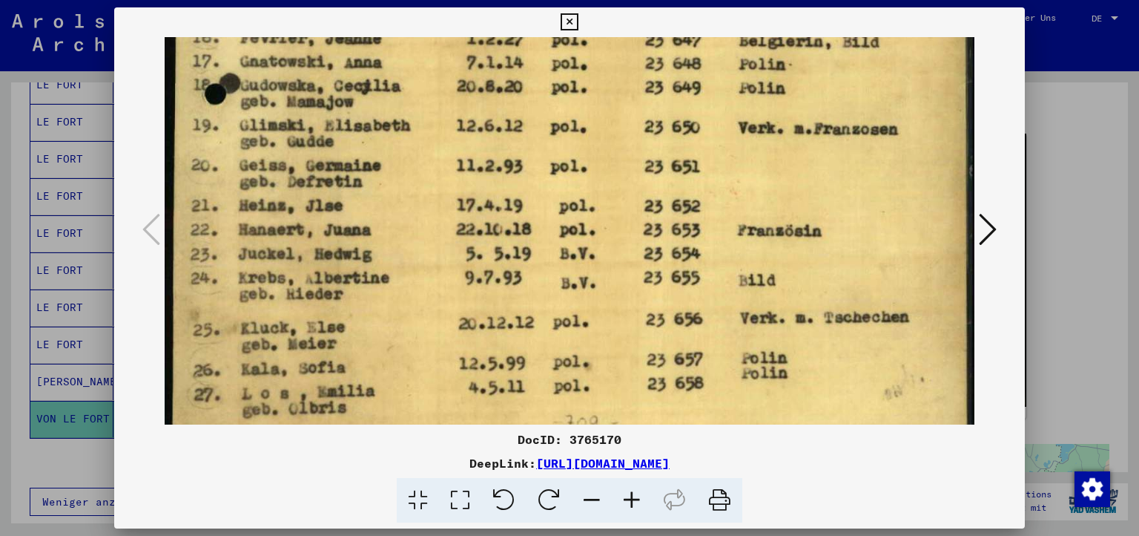
drag, startPoint x: 636, startPoint y: 70, endPoint x: 622, endPoint y: 164, distance: 95.2
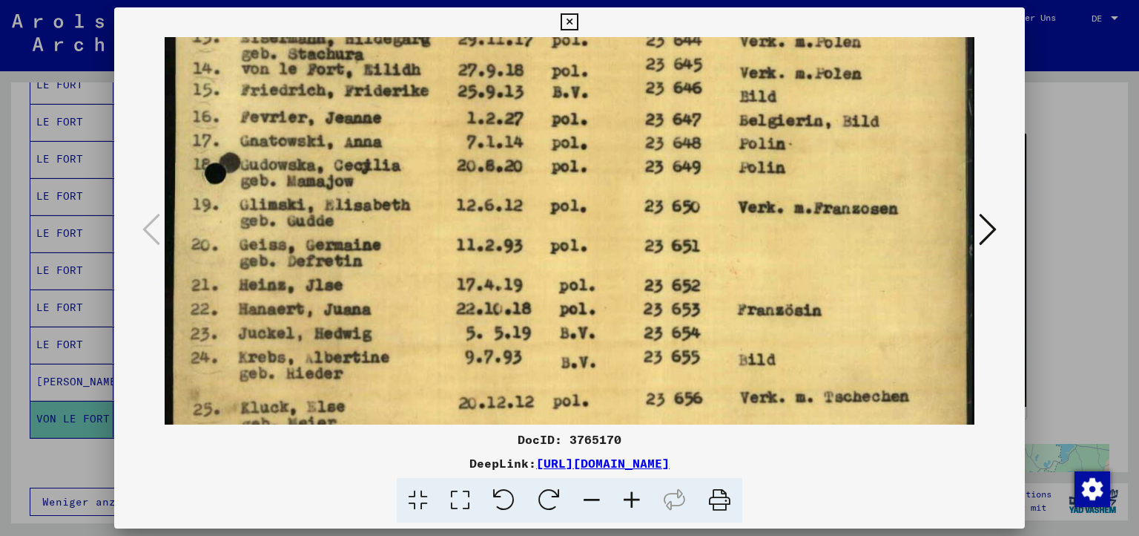
drag, startPoint x: 615, startPoint y: 131, endPoint x: 611, endPoint y: 168, distance: 37.3
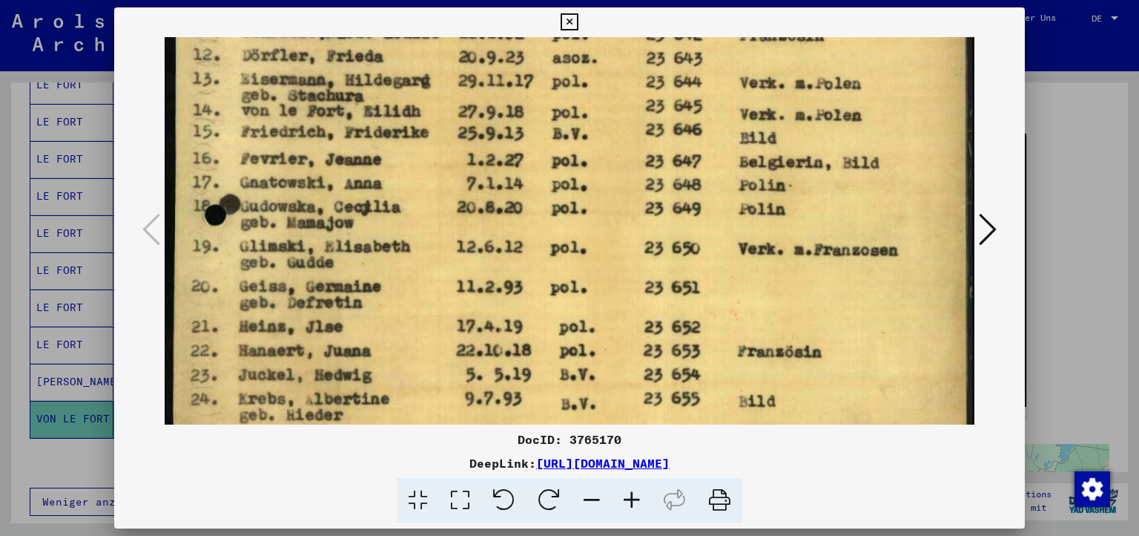
click at [614, 137] on img at bounding box center [570, 26] width 811 height 1153
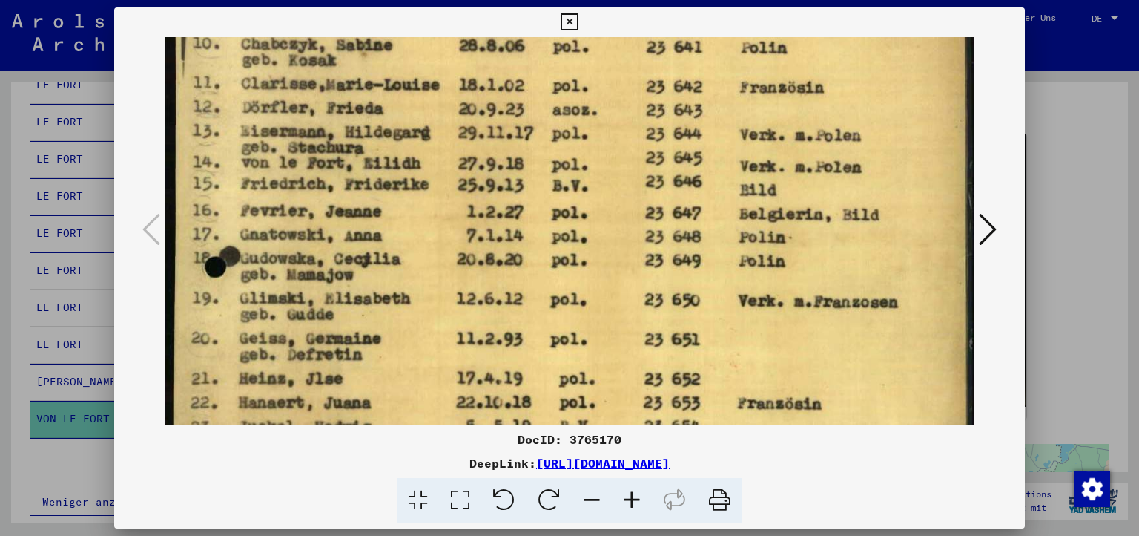
drag, startPoint x: 625, startPoint y: 124, endPoint x: 613, endPoint y: 180, distance: 56.7
click at [613, 180] on img at bounding box center [570, 78] width 811 height 1153
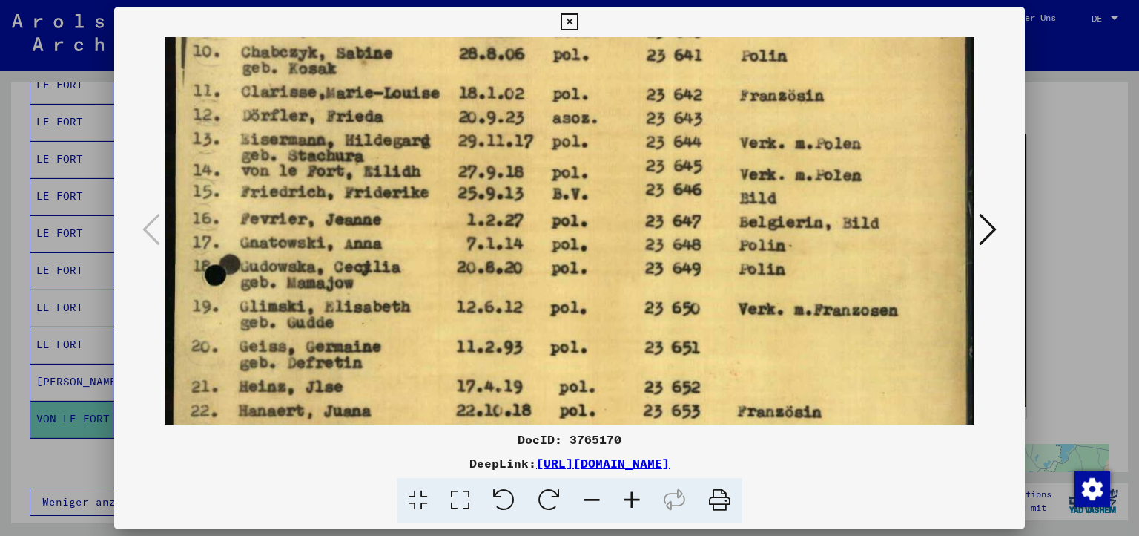
scroll to position [468, 0]
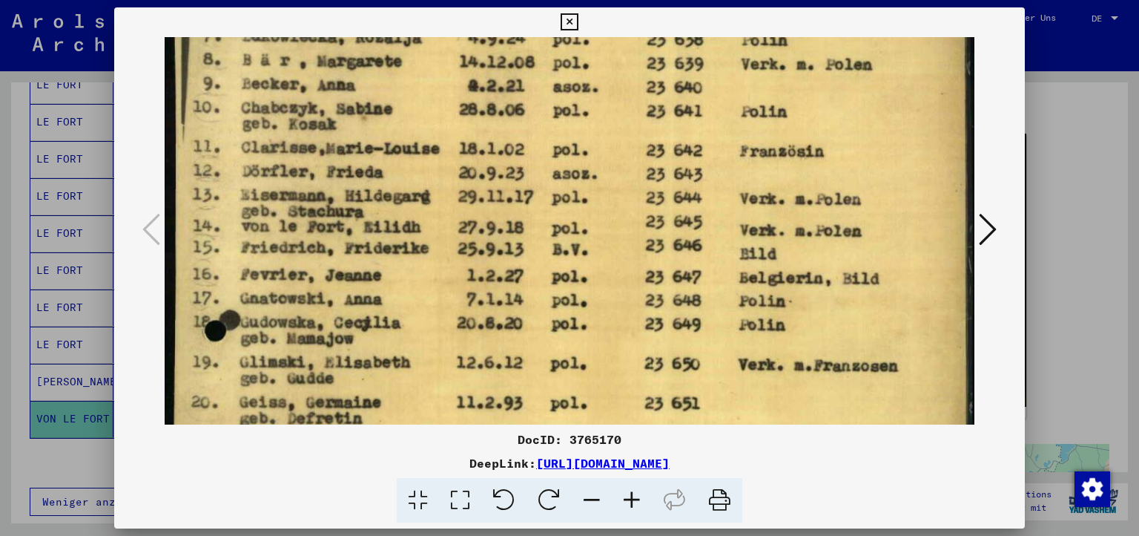
drag, startPoint x: 633, startPoint y: 139, endPoint x: 630, endPoint y: 179, distance: 39.4
click at [630, 180] on img at bounding box center [570, 142] width 811 height 1153
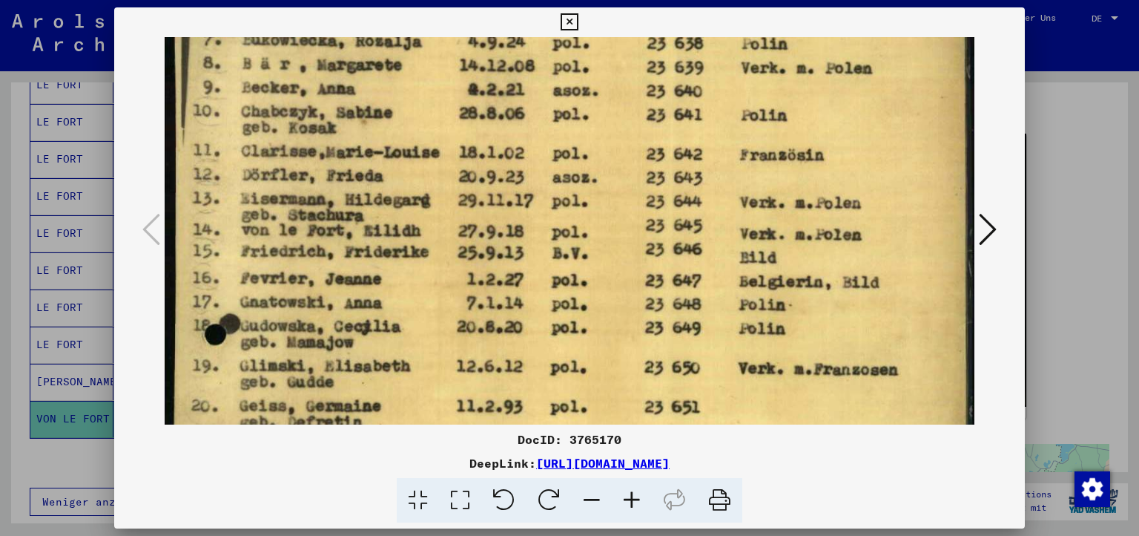
click at [578, 31] on icon at bounding box center [569, 22] width 17 height 18
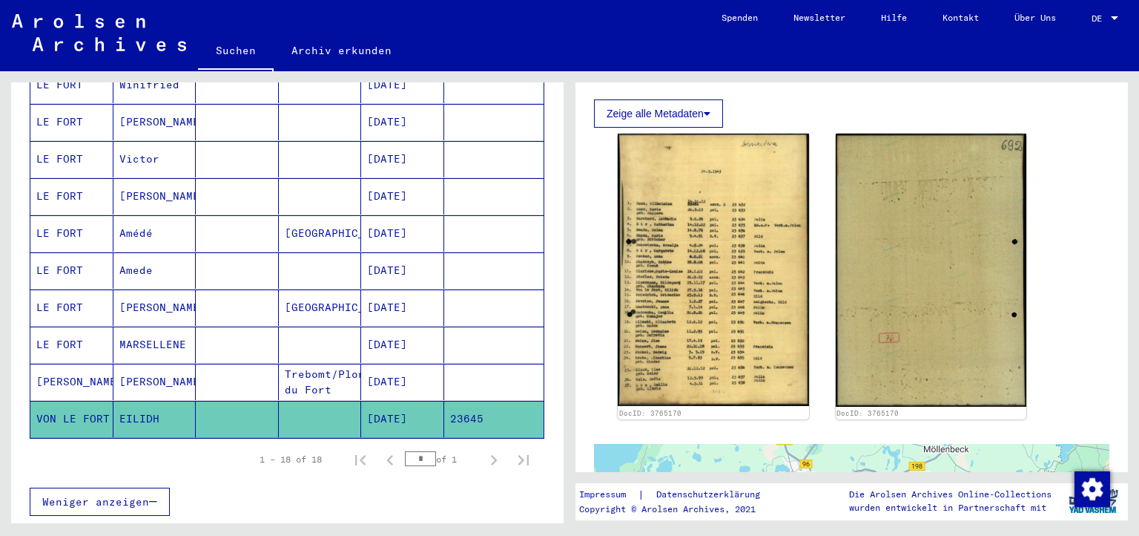
drag, startPoint x: 473, startPoint y: 370, endPoint x: 440, endPoint y: 375, distance: 33.8
click at [444, 401] on mat-cell "23645" at bounding box center [494, 419] width 100 height 36
copy mat-cell "23645"
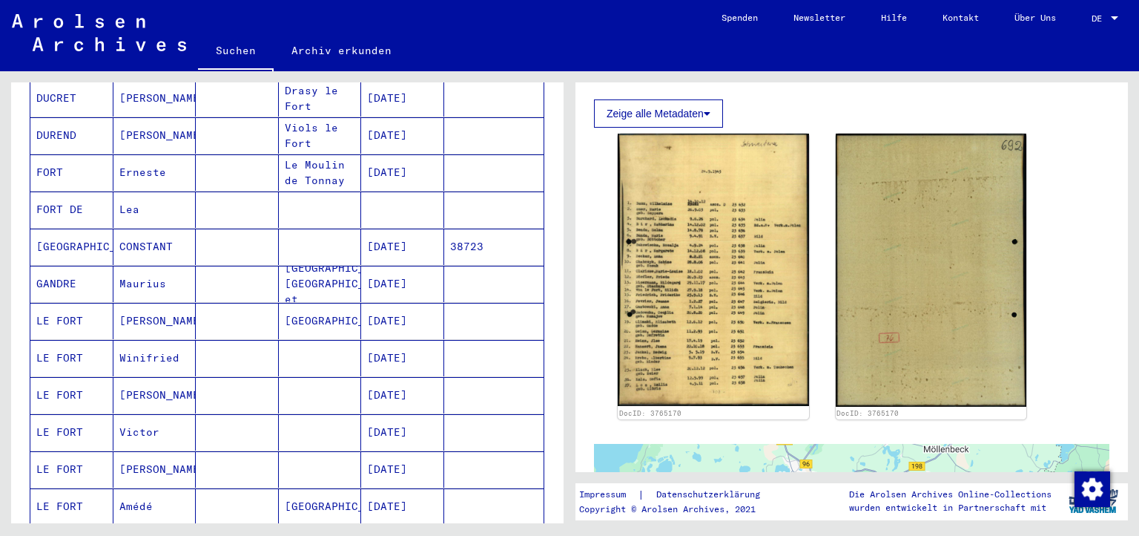
click at [319, 191] on mat-cell at bounding box center [320, 209] width 83 height 36
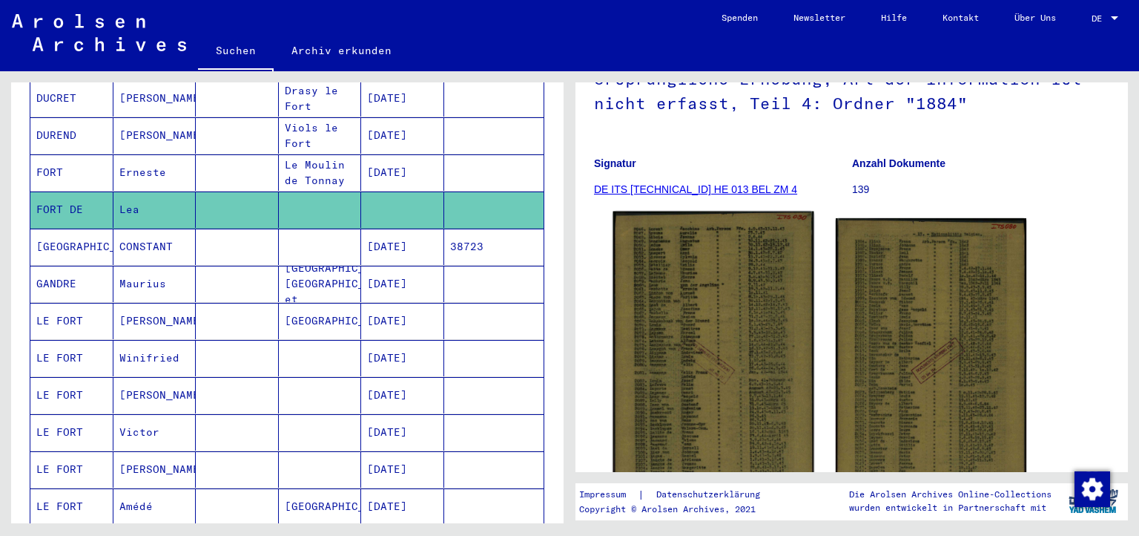
scroll to position [273, 0]
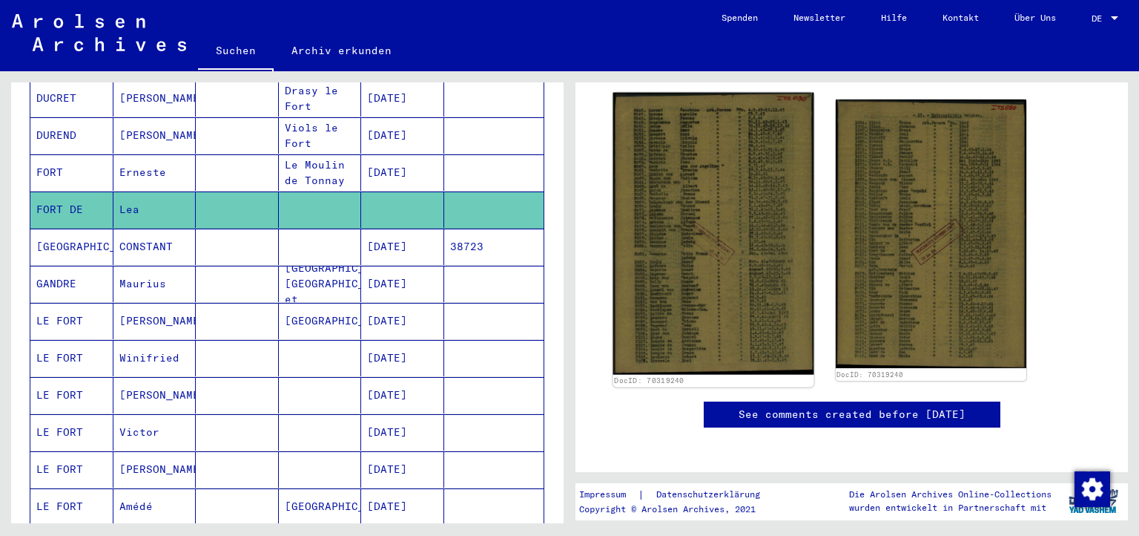
click at [758, 243] on img at bounding box center [713, 234] width 200 height 282
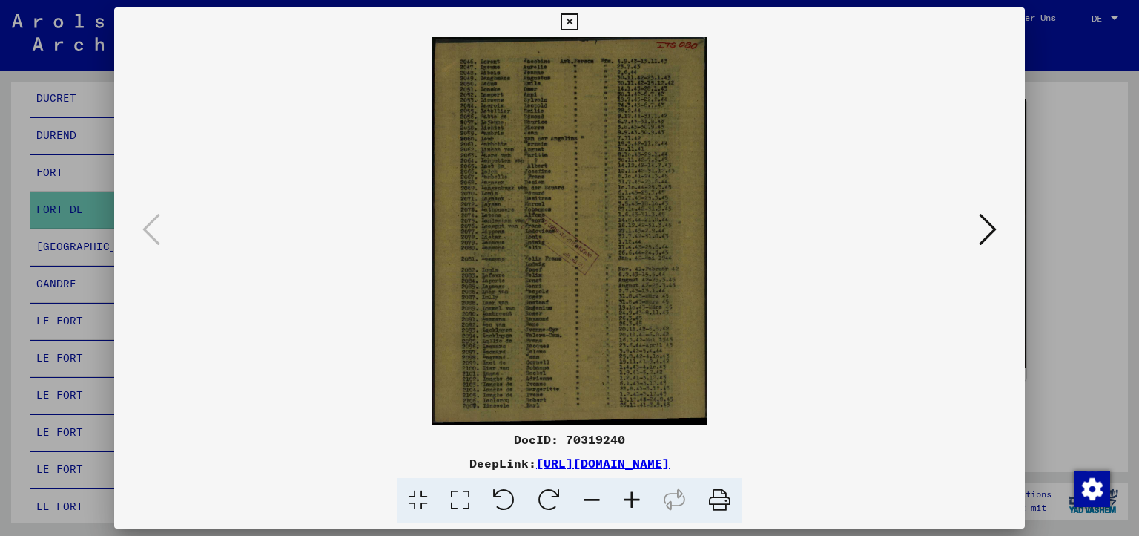
click at [481, 495] on icon at bounding box center [460, 500] width 42 height 45
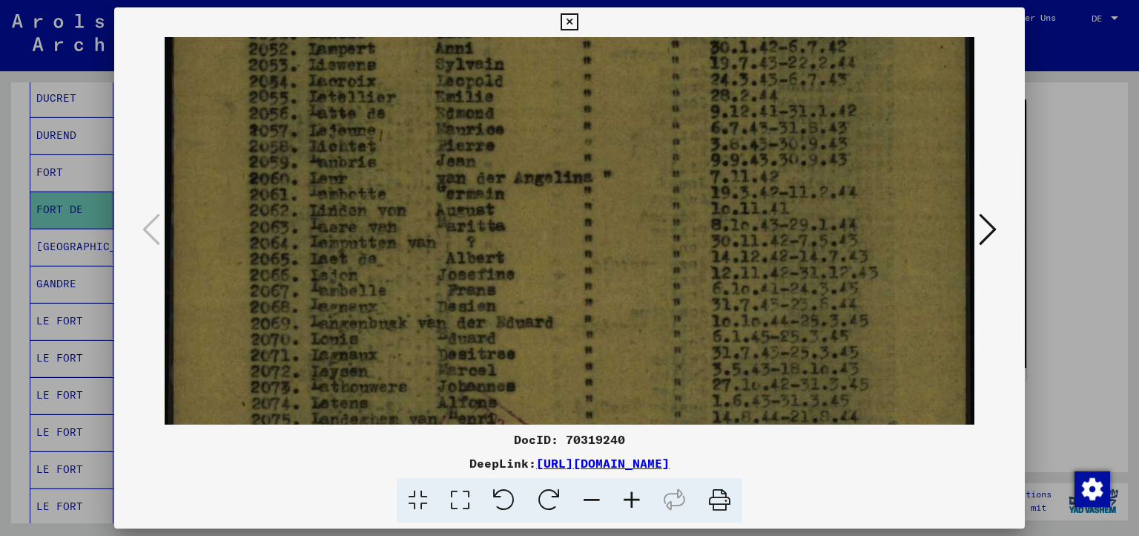
drag, startPoint x: 573, startPoint y: 326, endPoint x: 610, endPoint y: 139, distance: 190.6
click at [610, 144] on img at bounding box center [570, 449] width 811 height 1139
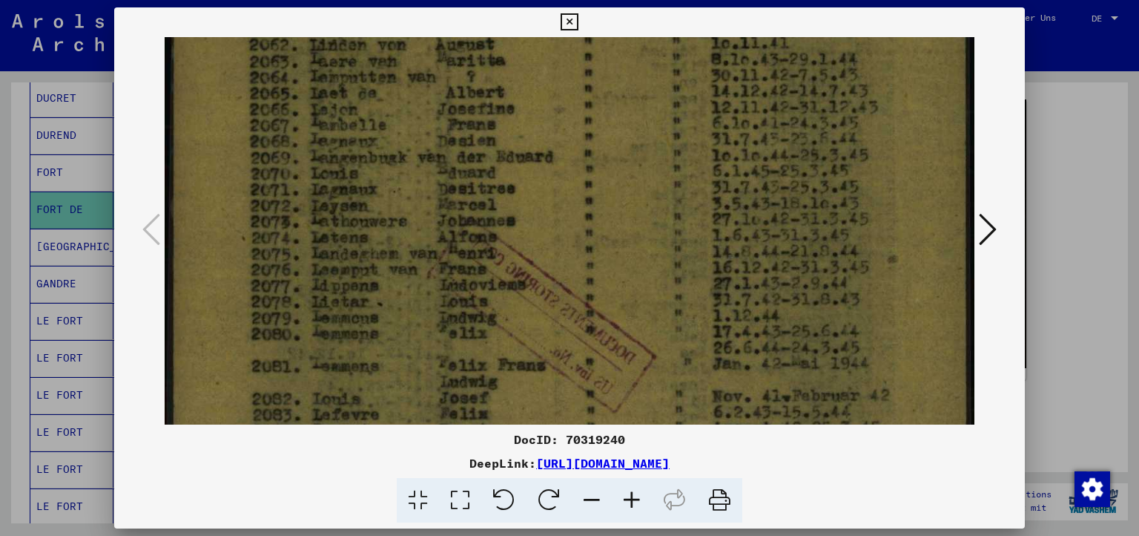
drag, startPoint x: 593, startPoint y: 289, endPoint x: 604, endPoint y: 169, distance: 119.9
click at [604, 174] on img at bounding box center [570, 283] width 811 height 1139
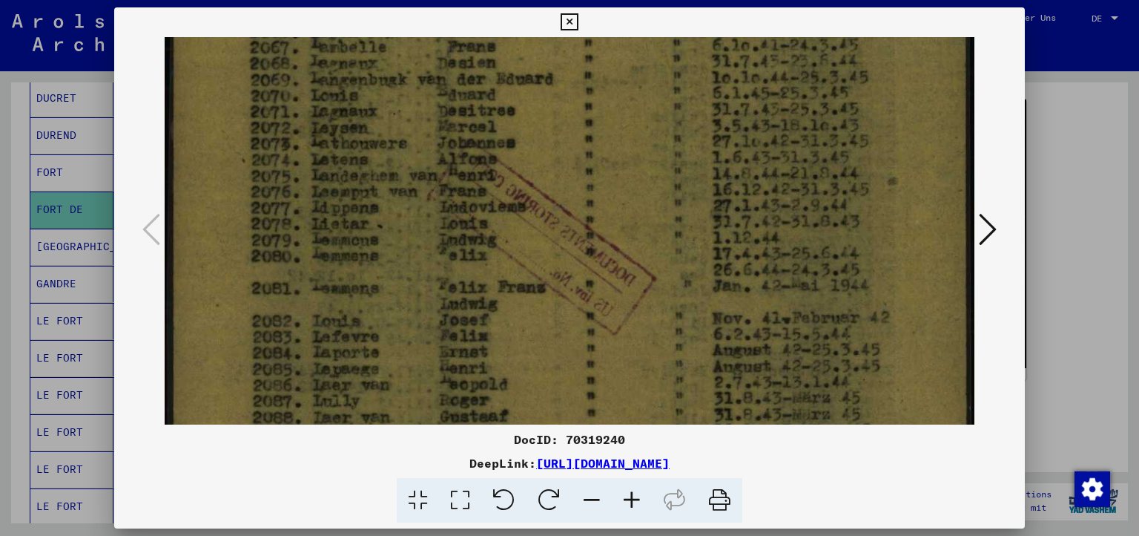
drag, startPoint x: 600, startPoint y: 323, endPoint x: 624, endPoint y: 185, distance: 140.0
click at [620, 178] on img at bounding box center [570, 206] width 811 height 1139
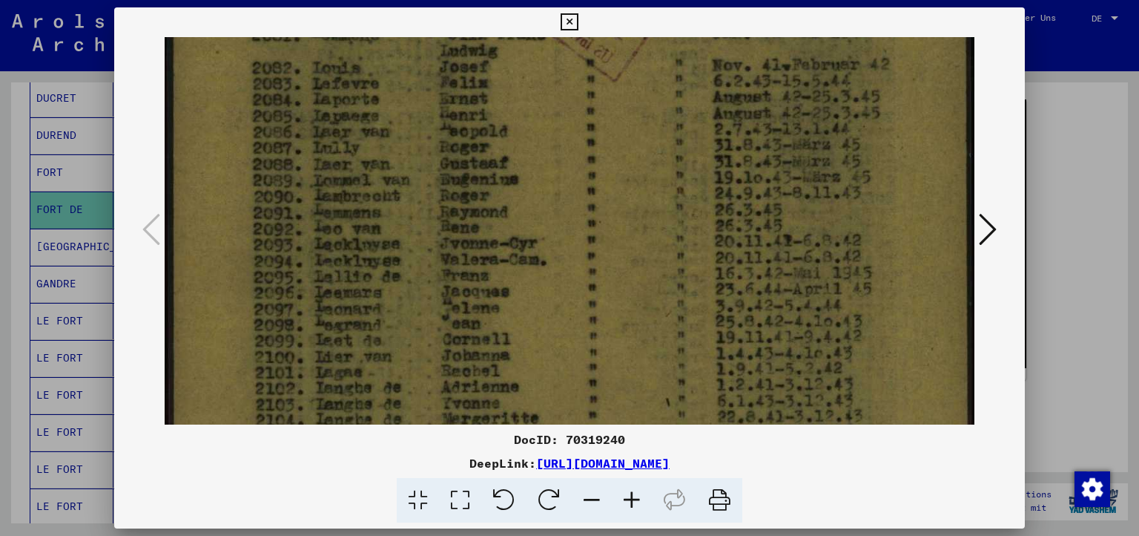
drag, startPoint x: 579, startPoint y: 269, endPoint x: 605, endPoint y: 113, distance: 157.2
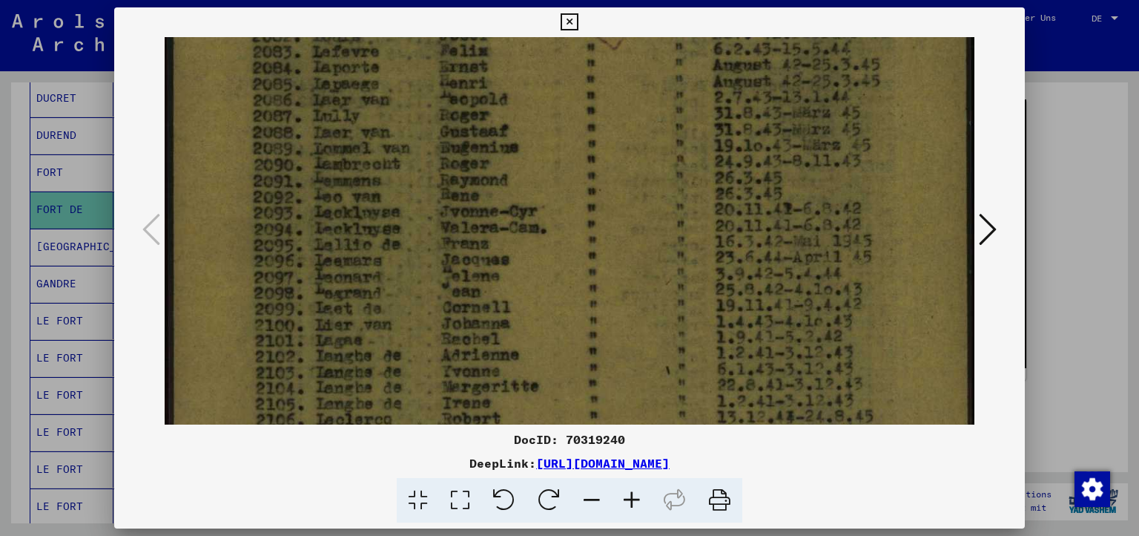
scroll to position [789, 0]
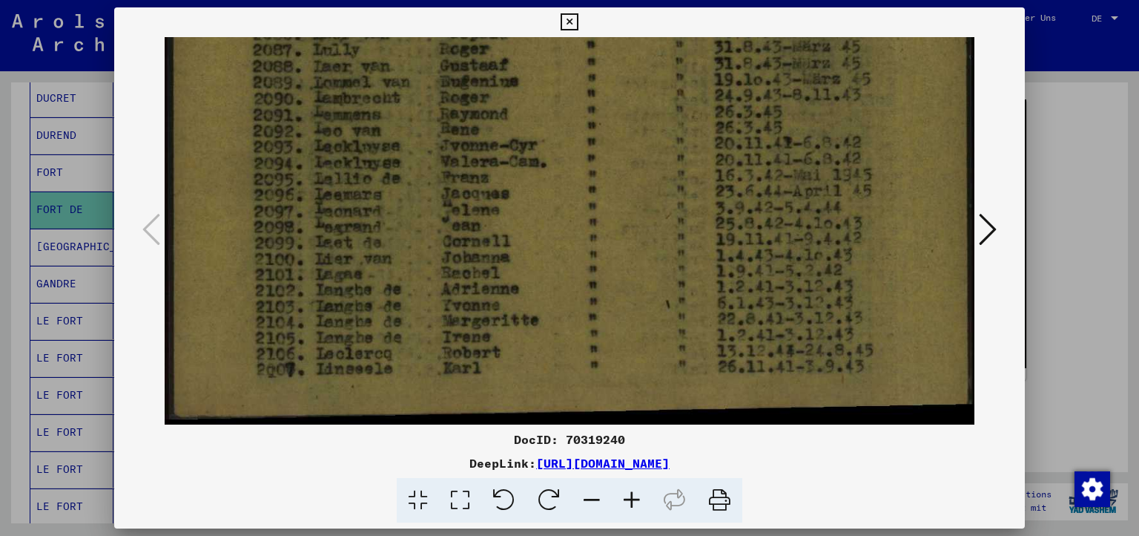
drag, startPoint x: 598, startPoint y: 279, endPoint x: 619, endPoint y: 108, distance: 172.7
drag, startPoint x: 622, startPoint y: 287, endPoint x: 639, endPoint y: 163, distance: 124.9
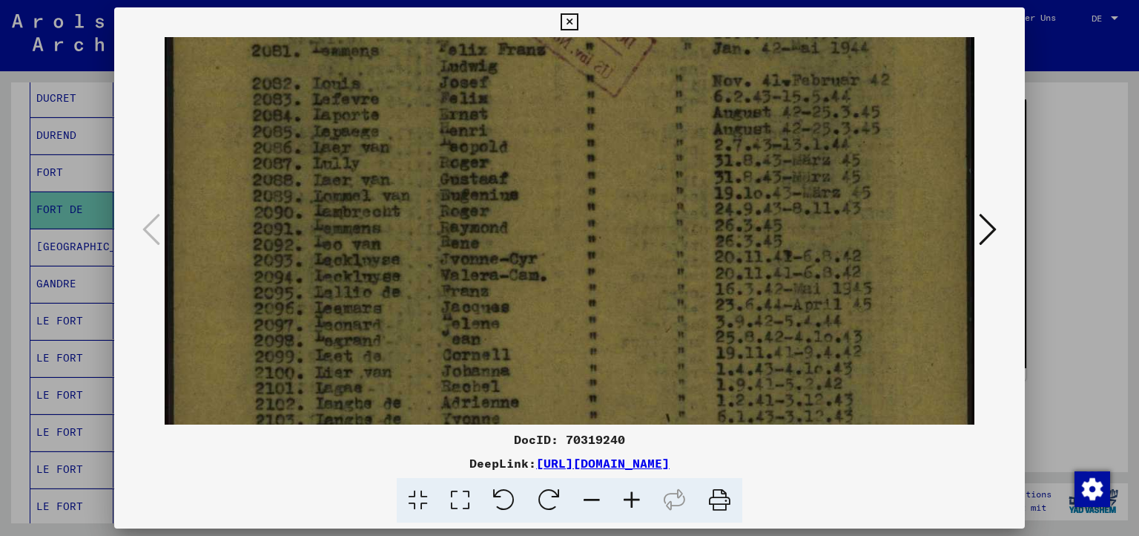
drag, startPoint x: 625, startPoint y: 174, endPoint x: 688, endPoint y: 88, distance: 107.7
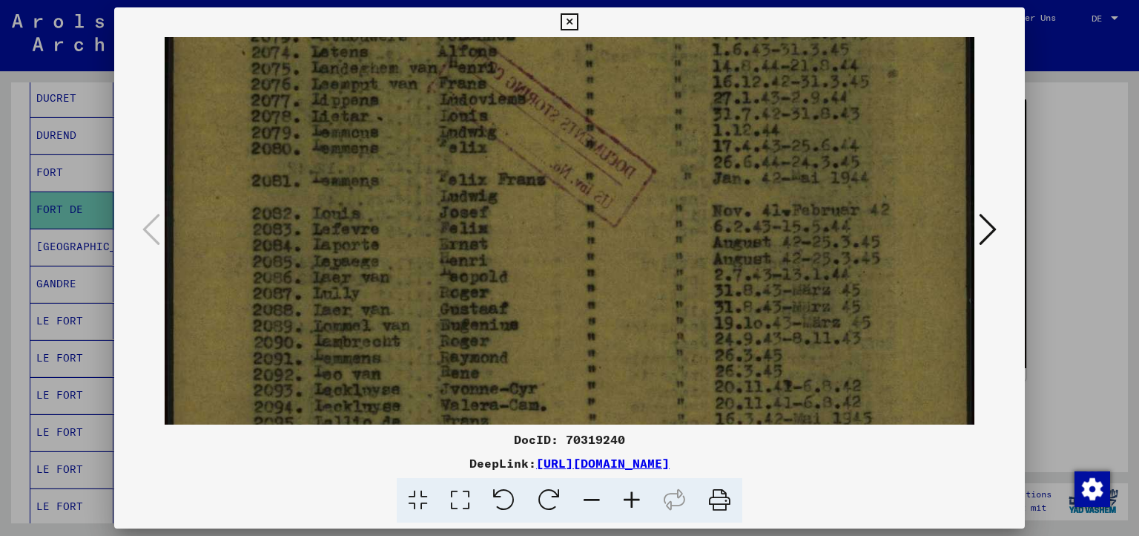
drag, startPoint x: 713, startPoint y: 134, endPoint x: 949, endPoint y: 271, distance: 273.5
click at [774, 305] on img at bounding box center [570, 98] width 811 height 1139
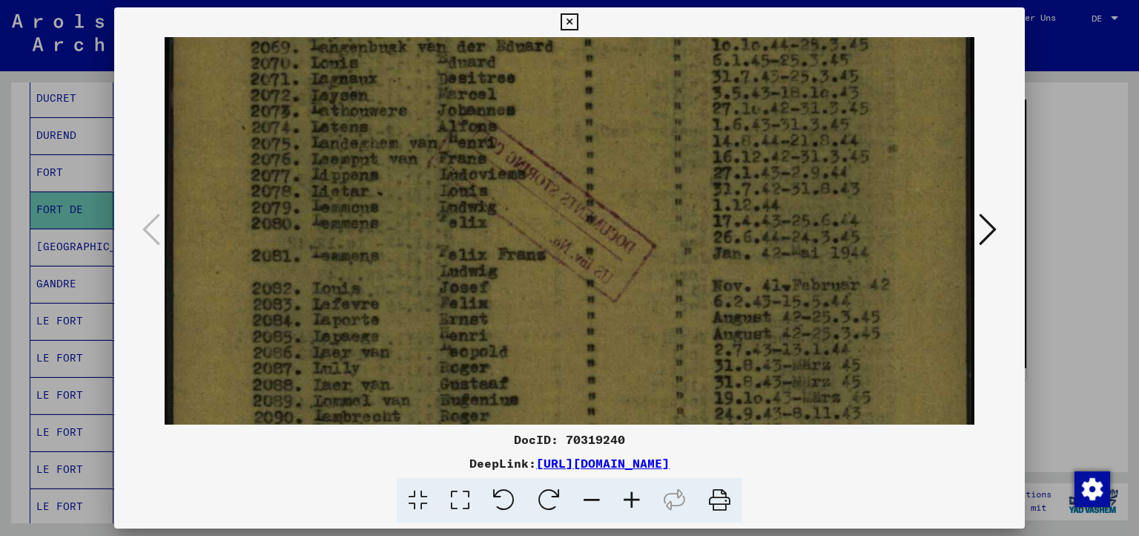
click at [997, 236] on icon at bounding box center [988, 229] width 18 height 36
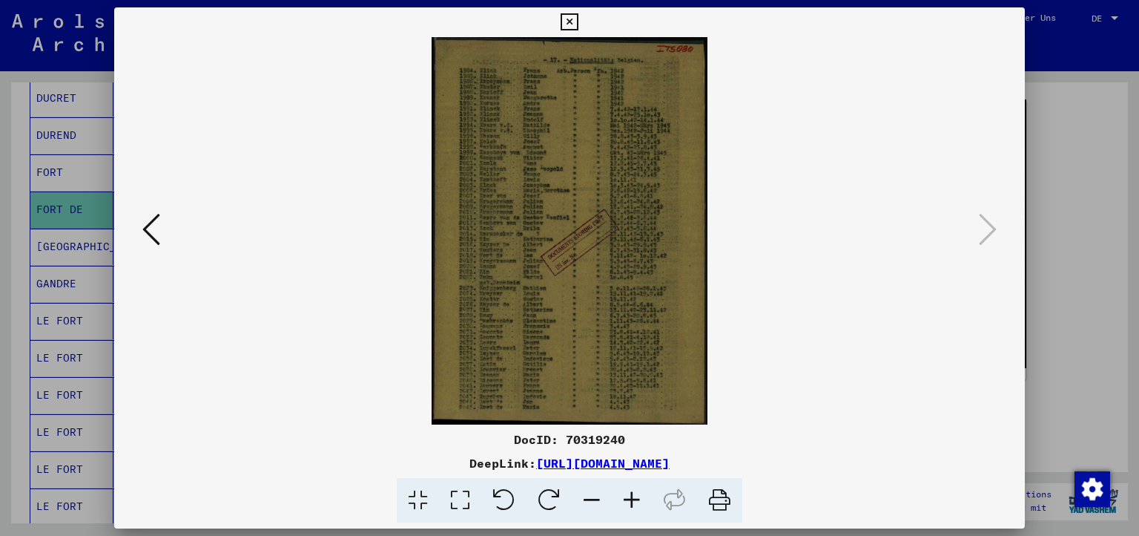
click at [481, 493] on icon at bounding box center [460, 500] width 42 height 45
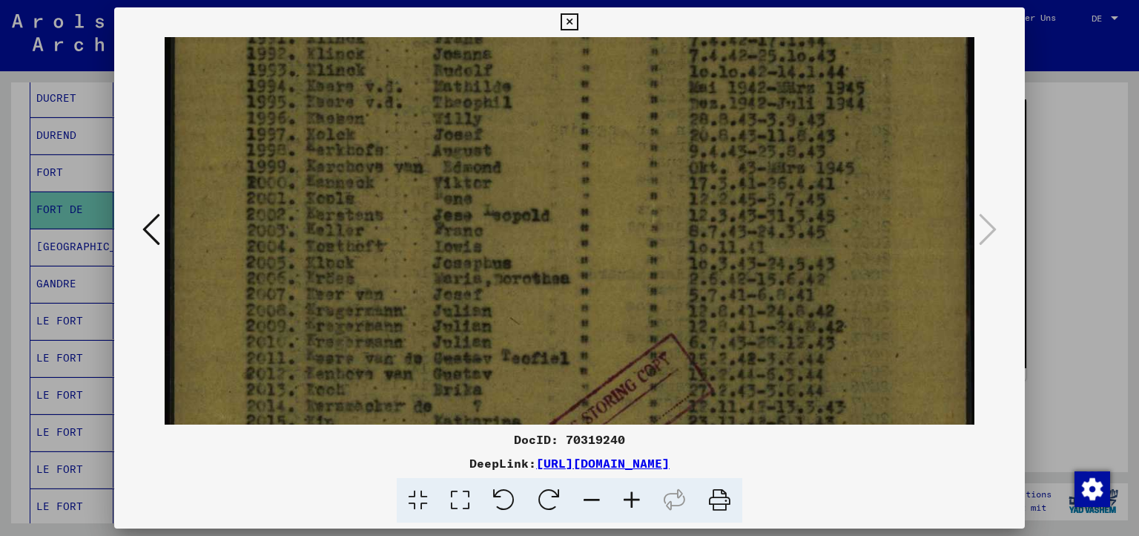
drag, startPoint x: 564, startPoint y: 351, endPoint x: 619, endPoint y: 193, distance: 167.3
click at [599, 138] on img at bounding box center [570, 397] width 811 height 1139
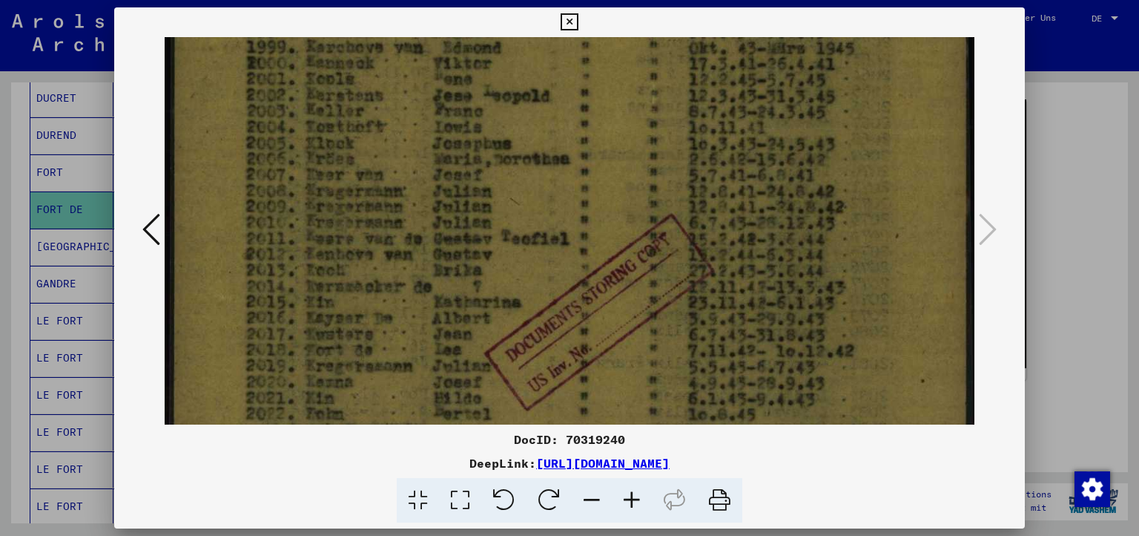
drag, startPoint x: 604, startPoint y: 335, endPoint x: 601, endPoint y: 163, distance: 172.1
click at [601, 173] on img at bounding box center [570, 277] width 811 height 1139
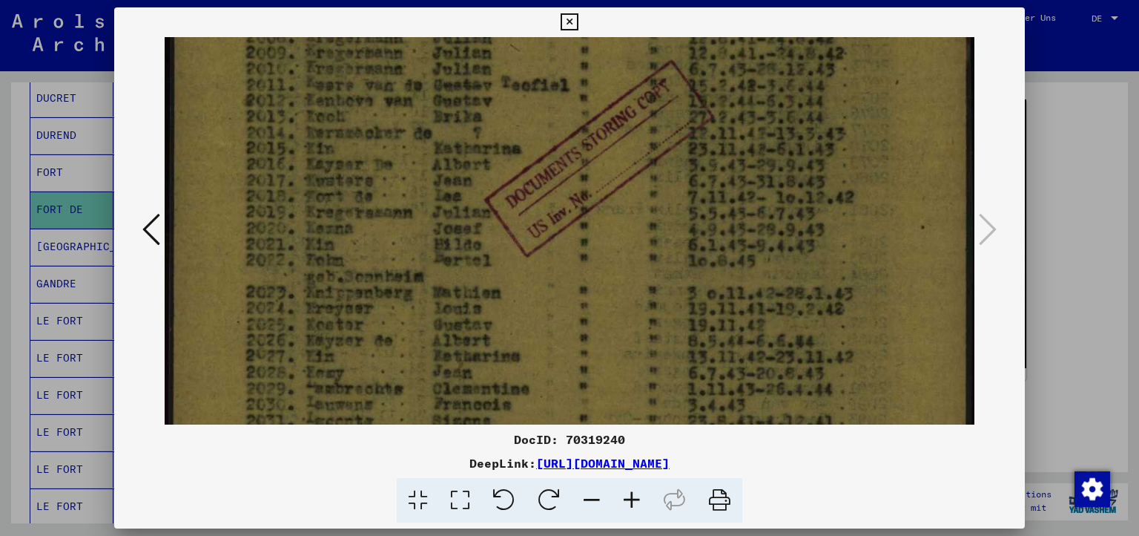
drag, startPoint x: 598, startPoint y: 298, endPoint x: 616, endPoint y: 174, distance: 125.1
click at [613, 166] on img at bounding box center [570, 124] width 811 height 1139
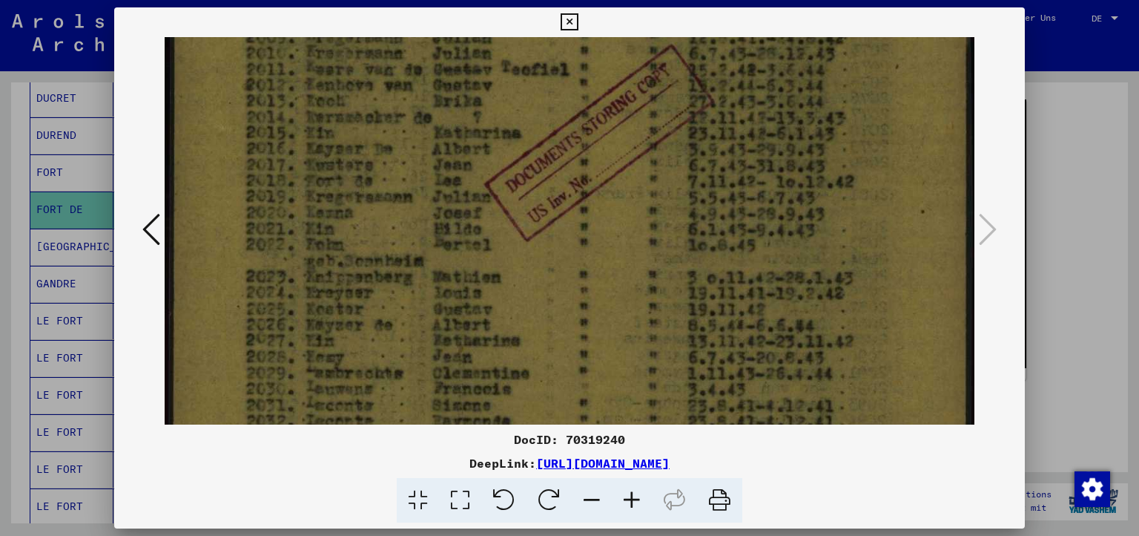
scroll to position [466, 0]
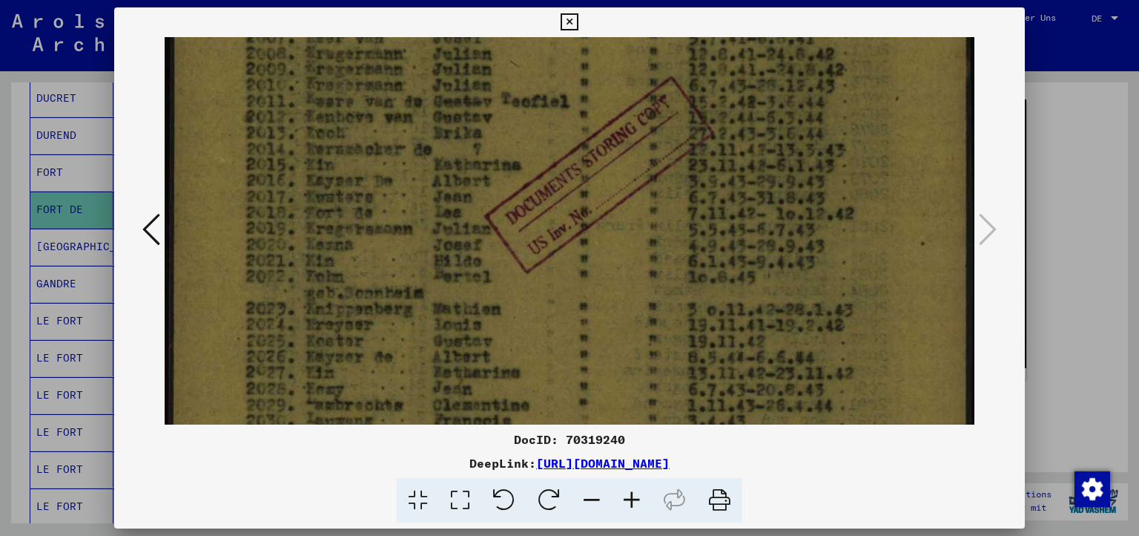
drag, startPoint x: 435, startPoint y: 184, endPoint x: 437, endPoint y: 260, distance: 75.7
click at [437, 260] on img at bounding box center [570, 140] width 811 height 1139
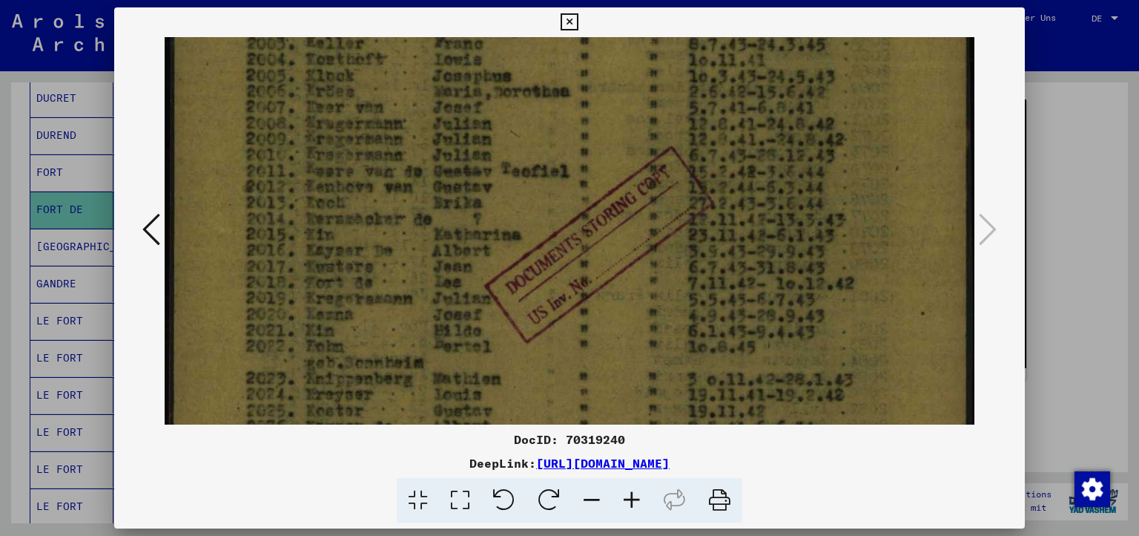
scroll to position [389, 0]
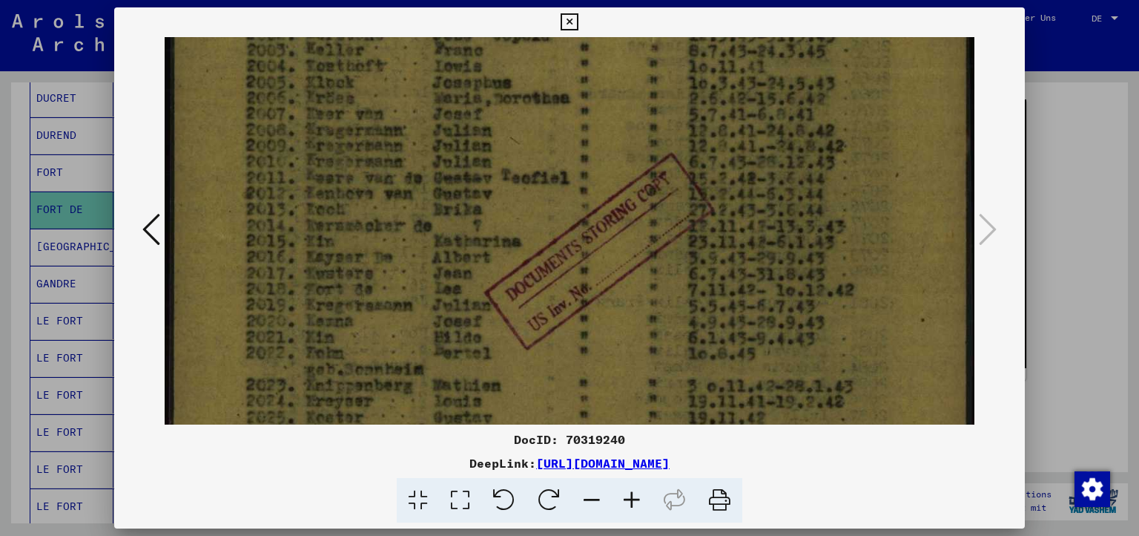
drag, startPoint x: 411, startPoint y: 191, endPoint x: 409, endPoint y: 267, distance: 75.7
click at [409, 267] on img at bounding box center [570, 217] width 811 height 1139
click at [578, 31] on icon at bounding box center [569, 22] width 17 height 18
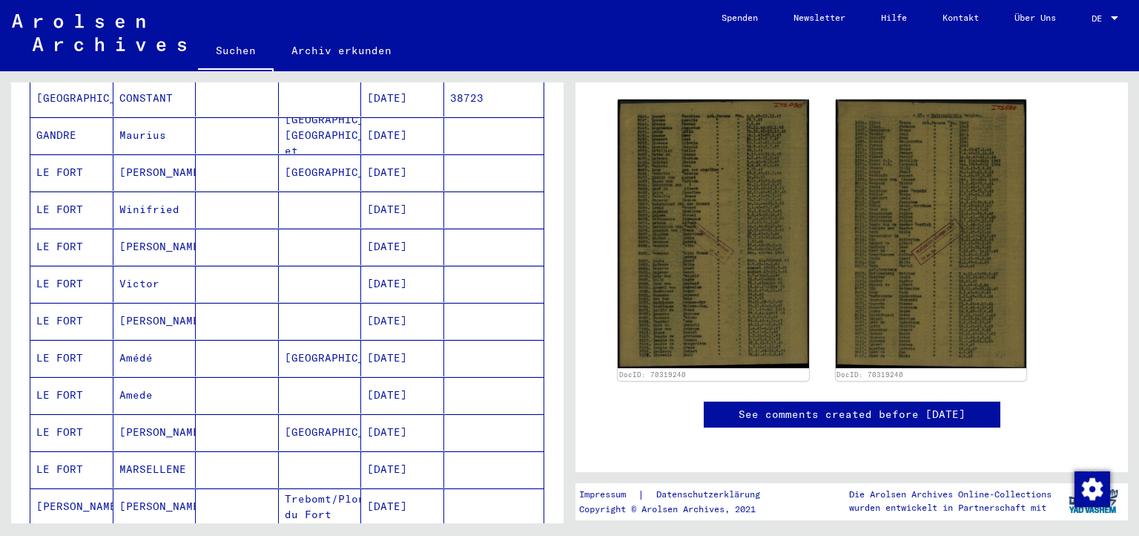
scroll to position [546, 0]
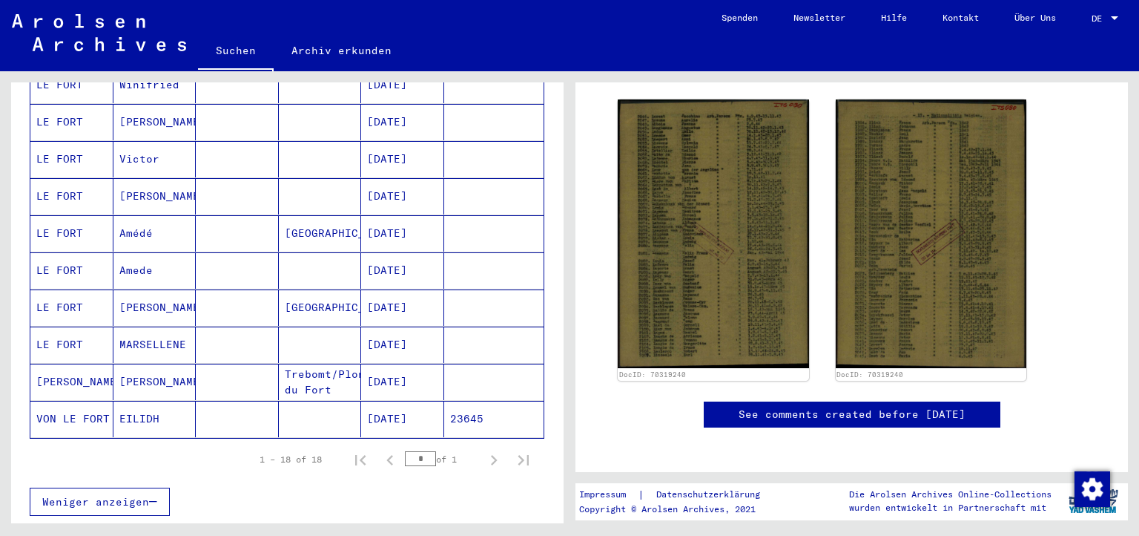
click at [452, 401] on mat-cell "23645" at bounding box center [494, 419] width 100 height 36
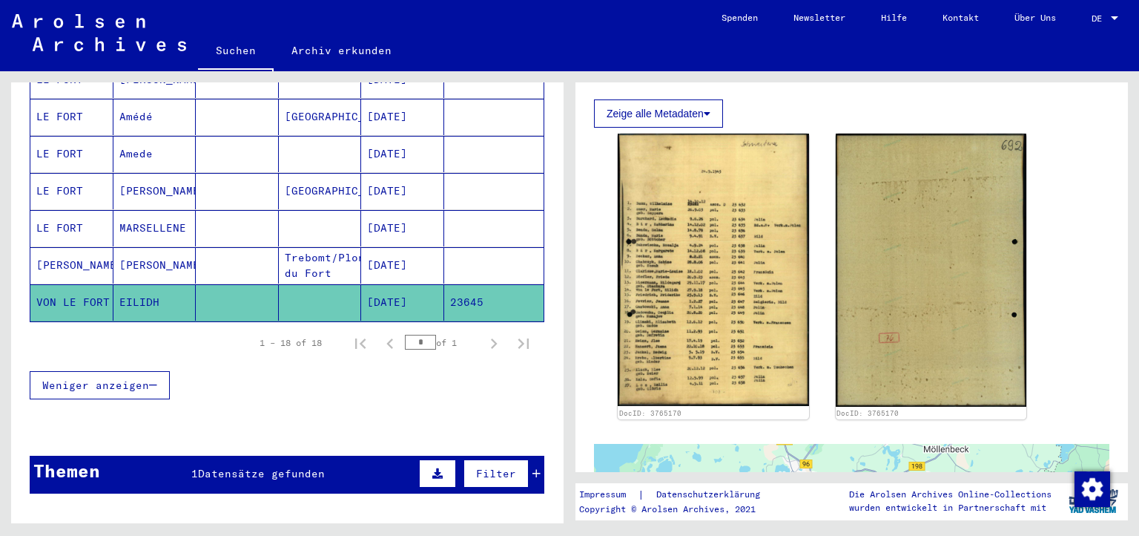
scroll to position [724, 0]
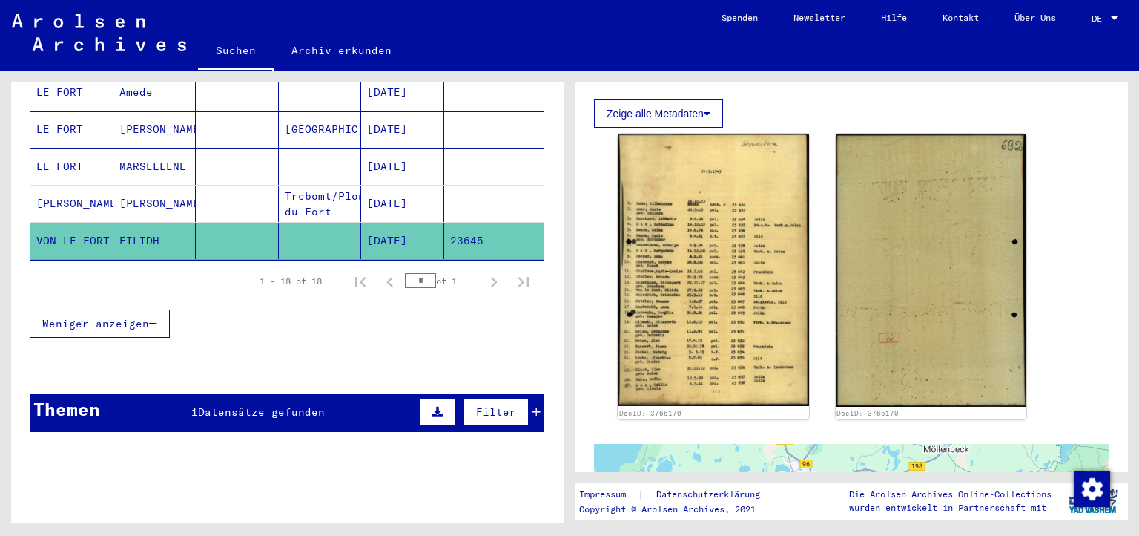
click at [228, 405] on span "Datensätze gefunden" at bounding box center [261, 411] width 127 height 13
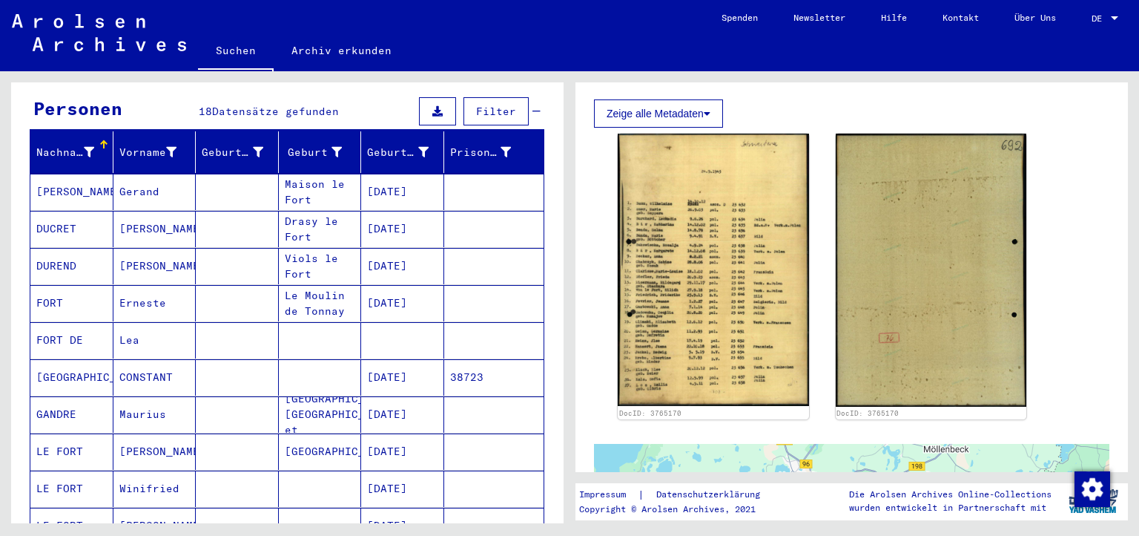
scroll to position [0, 0]
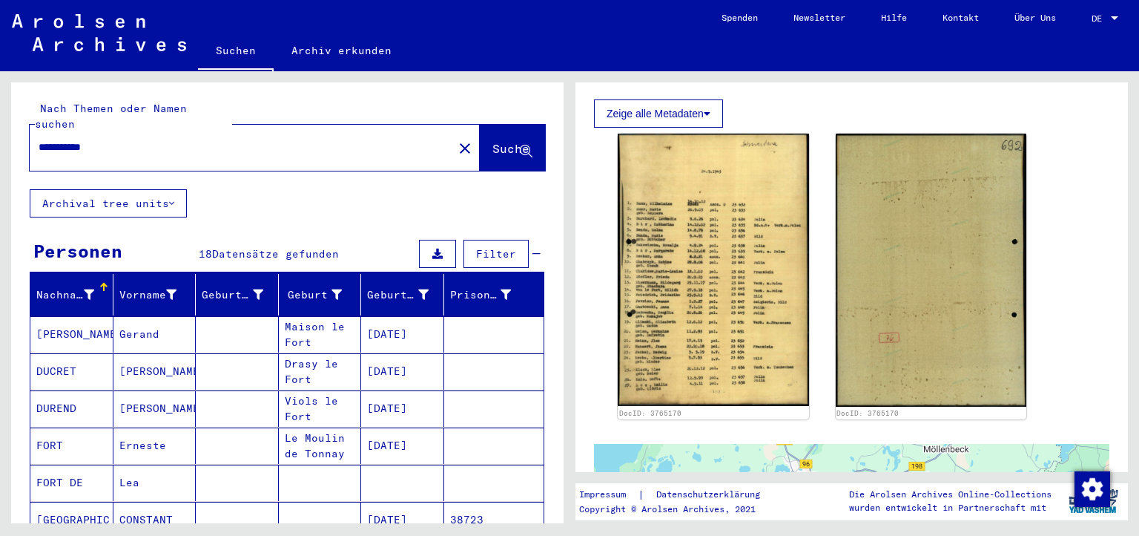
drag, startPoint x: 115, startPoint y: 113, endPoint x: 0, endPoint y: 122, distance: 115.3
click at [39, 139] on input "**********" at bounding box center [242, 147] width 406 height 16
paste input "text"
click at [493, 141] on span "Suche" at bounding box center [511, 148] width 37 height 15
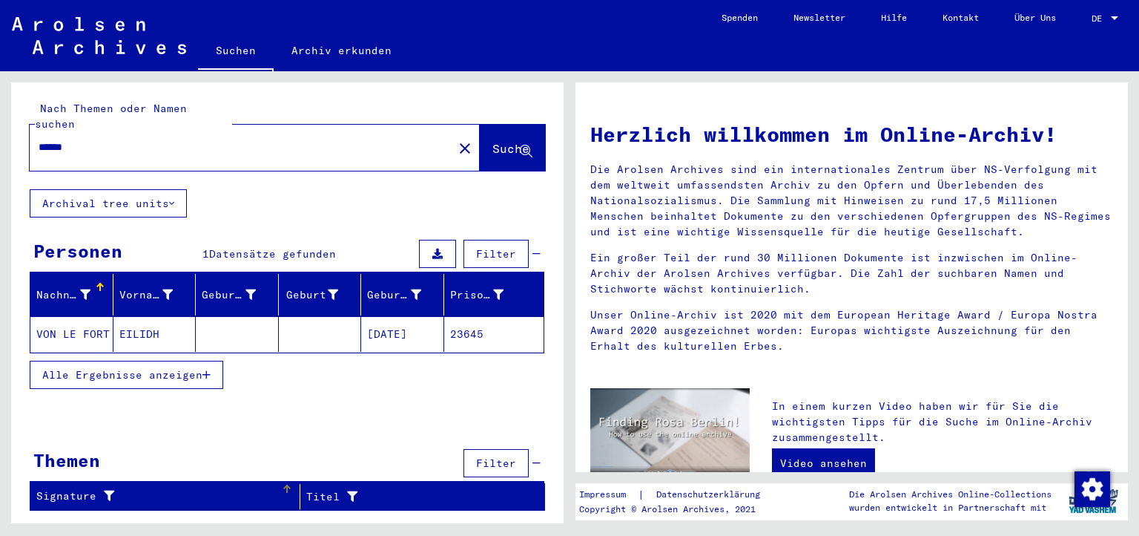
click at [82, 488] on div "Signature" at bounding box center [158, 496] width 245 height 16
click at [79, 447] on div "Themen" at bounding box center [66, 460] width 67 height 27
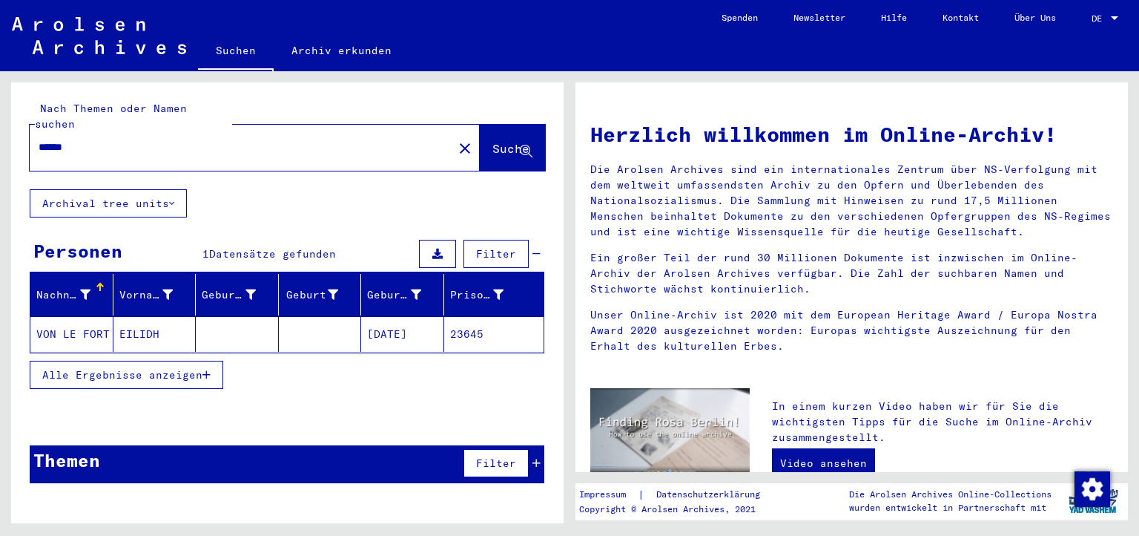
click at [79, 447] on div "Themen" at bounding box center [66, 460] width 67 height 27
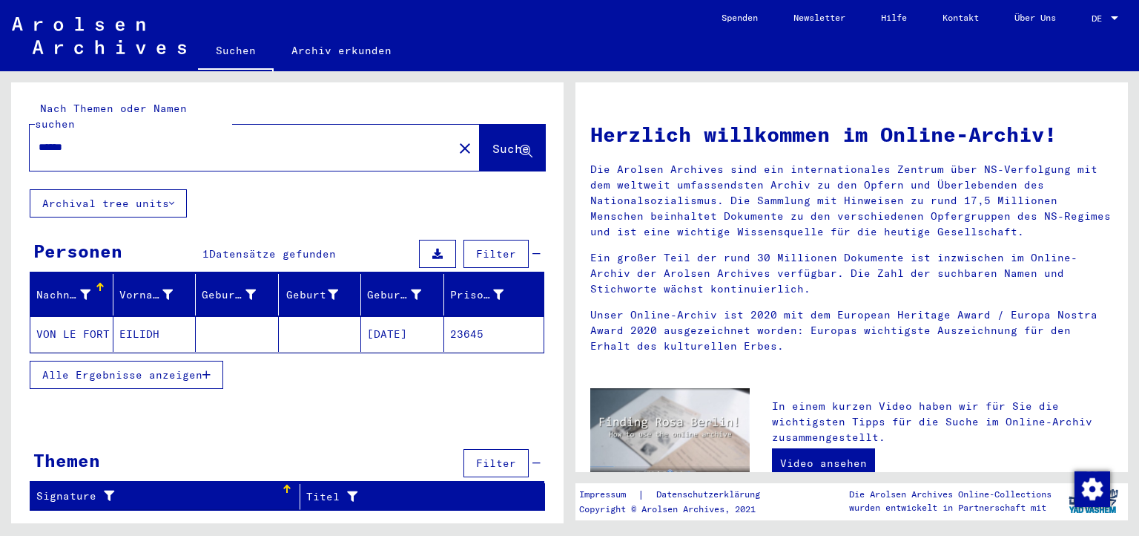
drag, startPoint x: 13, startPoint y: 113, endPoint x: 7, endPoint y: 96, distance: 18.3
click at [39, 139] on input "******" at bounding box center [237, 147] width 397 height 16
paste input "**********"
click at [481, 125] on button "Suche" at bounding box center [512, 148] width 65 height 46
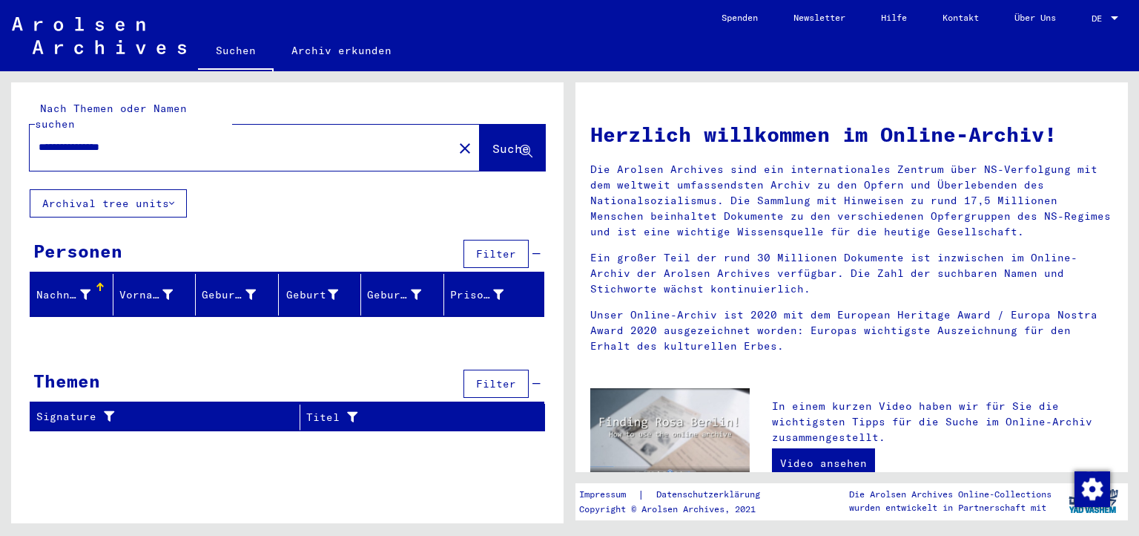
click at [94, 139] on input "**********" at bounding box center [237, 147] width 397 height 16
click at [90, 139] on input "**********" at bounding box center [237, 147] width 397 height 16
click at [504, 125] on button "Suche" at bounding box center [512, 148] width 65 height 46
click at [82, 237] on div "Personen" at bounding box center [77, 250] width 89 height 27
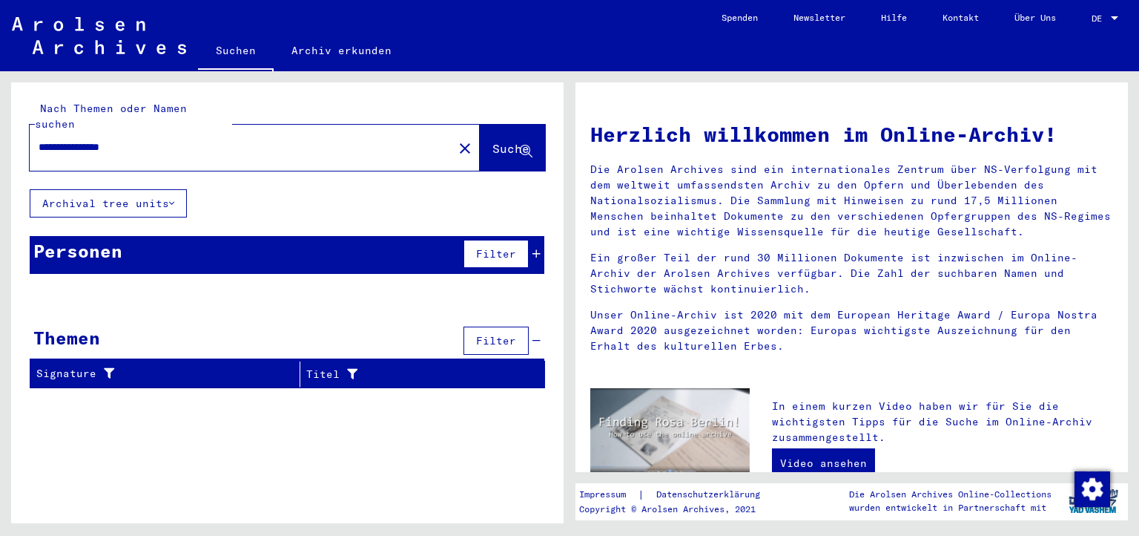
click at [82, 237] on div "Personen" at bounding box center [77, 250] width 89 height 27
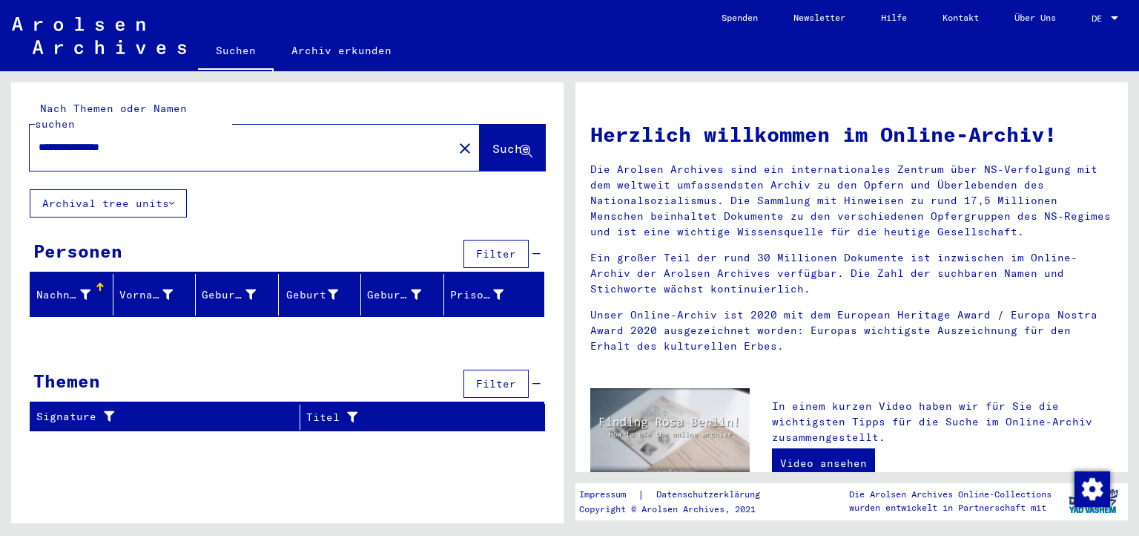
drag, startPoint x: 83, startPoint y: 110, endPoint x: 196, endPoint y: 117, distance: 113.0
click at [196, 139] on input "**********" at bounding box center [237, 147] width 397 height 16
paste input "text"
type input "**********"
click at [497, 141] on span "Suche" at bounding box center [511, 148] width 37 height 15
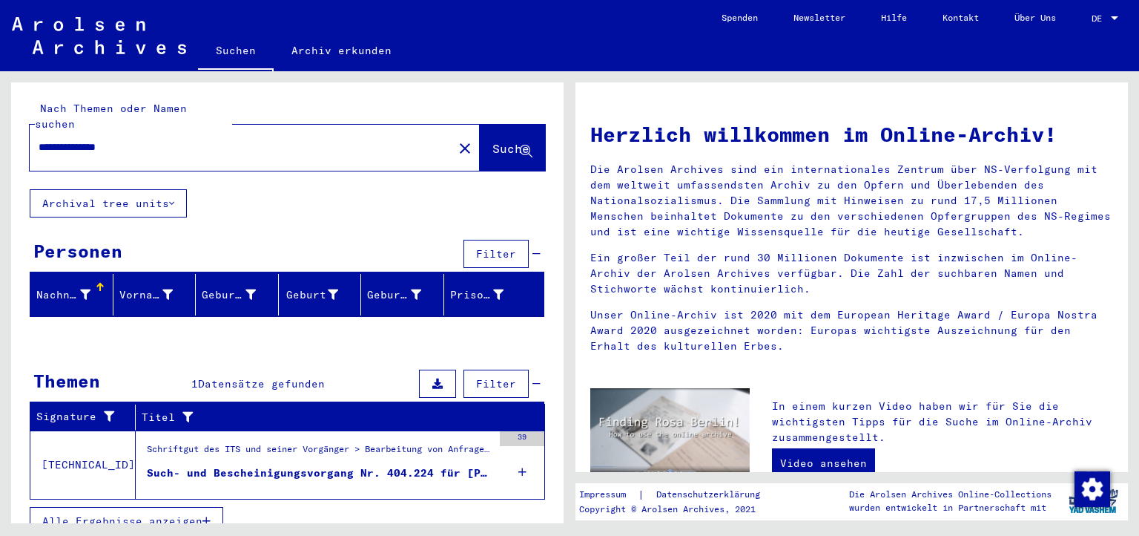
click at [400, 465] on div "Such- und Bescheinigungsvorgang Nr. 404.224 für [PERSON_NAME] geboren [DEMOGRAP…" at bounding box center [320, 473] width 346 height 16
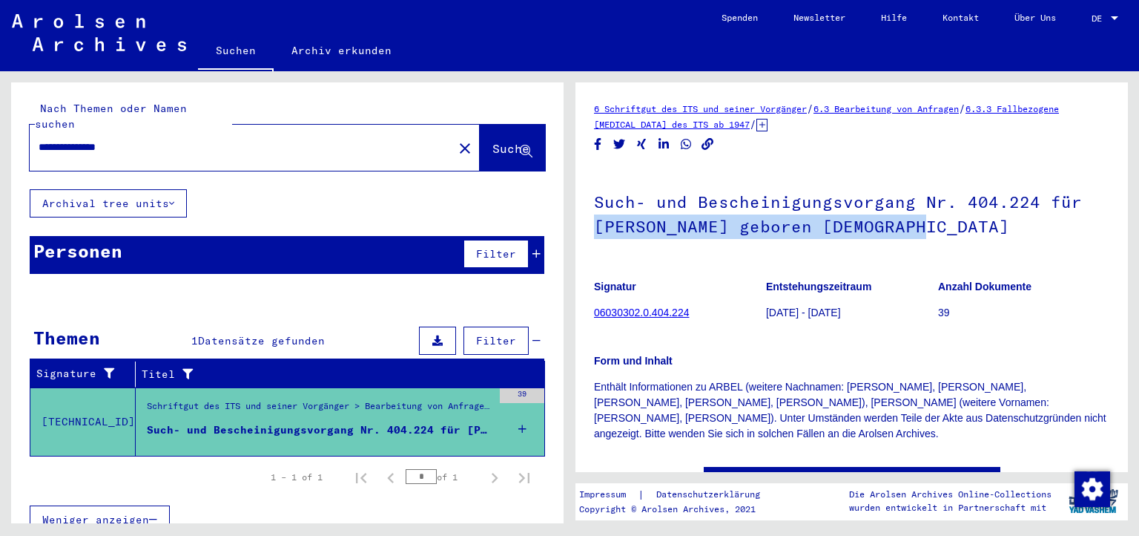
drag, startPoint x: 597, startPoint y: 210, endPoint x: 919, endPoint y: 215, distance: 322.0
click at [919, 215] on h1 "Such- und Bescheinigungsvorgang Nr. 404.224 für [PERSON_NAME] geboren [DEMOGRAP…" at bounding box center [852, 213] width 516 height 90
